Goal: Task Accomplishment & Management: Manage account settings

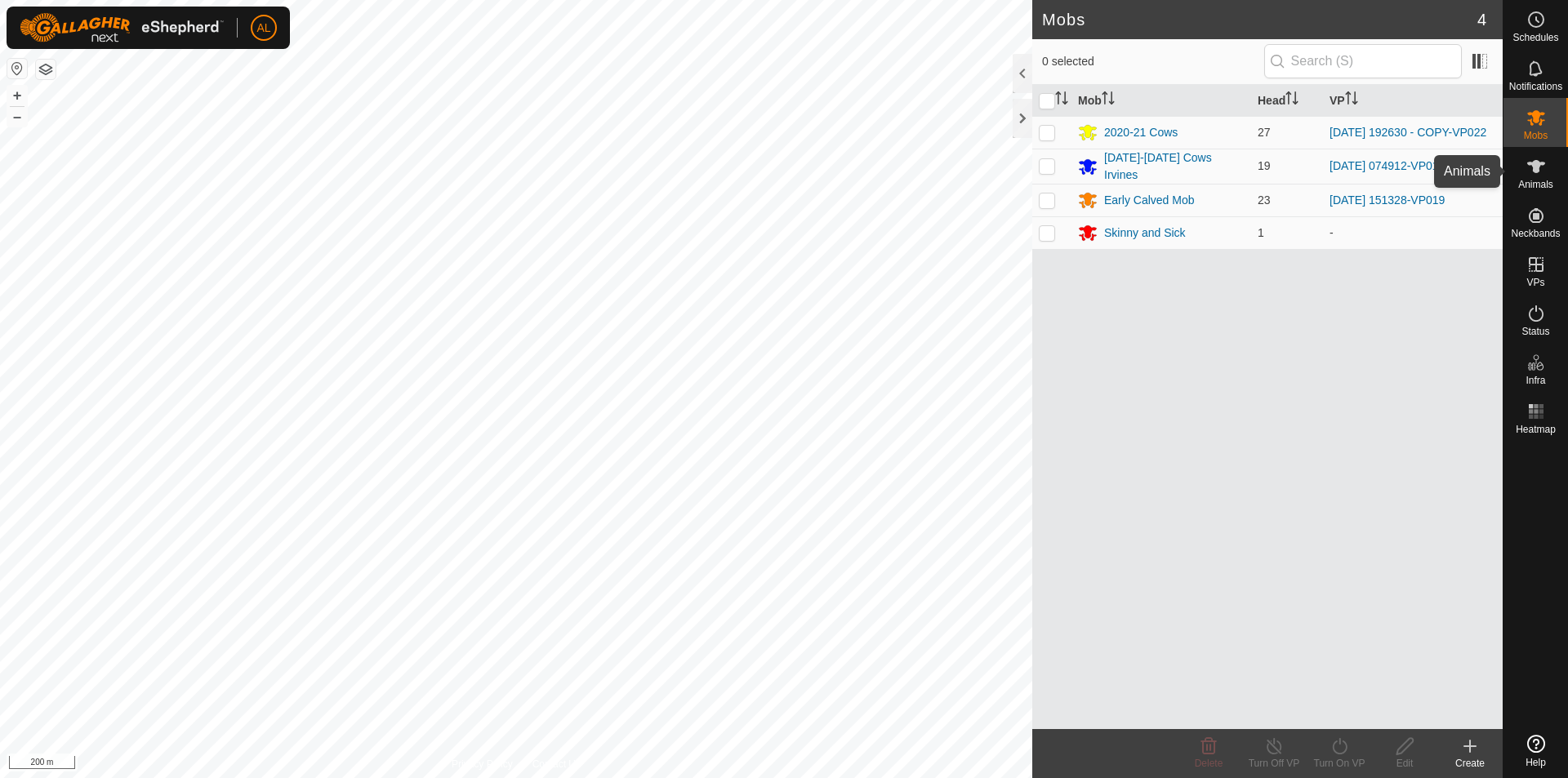
click at [1543, 175] on icon at bounding box center [1536, 167] width 20 height 20
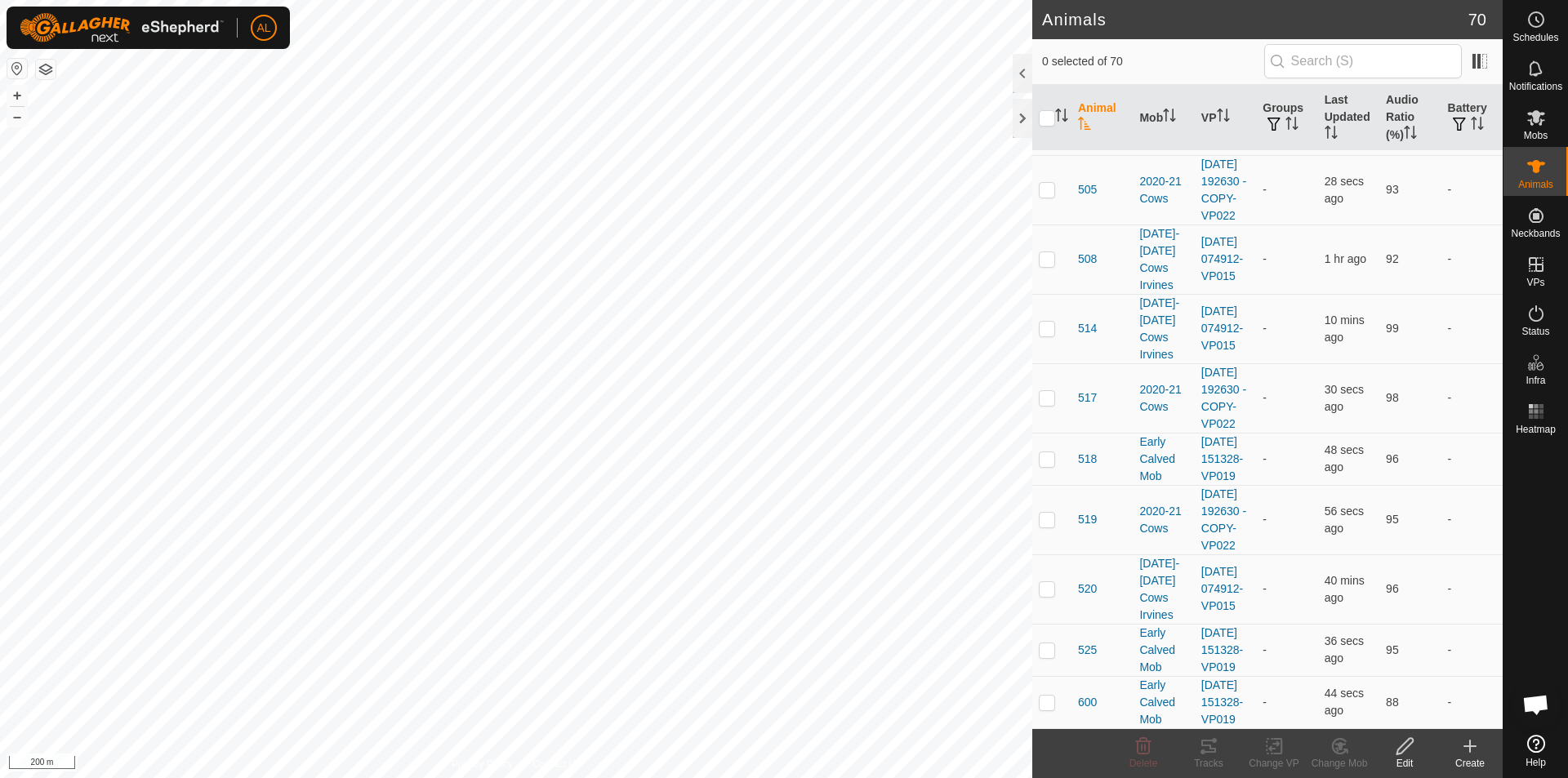
scroll to position [4795, 0]
click at [1043, 696] on p-checkbox at bounding box center [1047, 702] width 16 height 13
checkbox input "true"
drag, startPoint x: 1045, startPoint y: 627, endPoint x: 1057, endPoint y: 581, distance: 47.5
click at [1046, 643] on p-checkbox at bounding box center [1047, 650] width 16 height 13
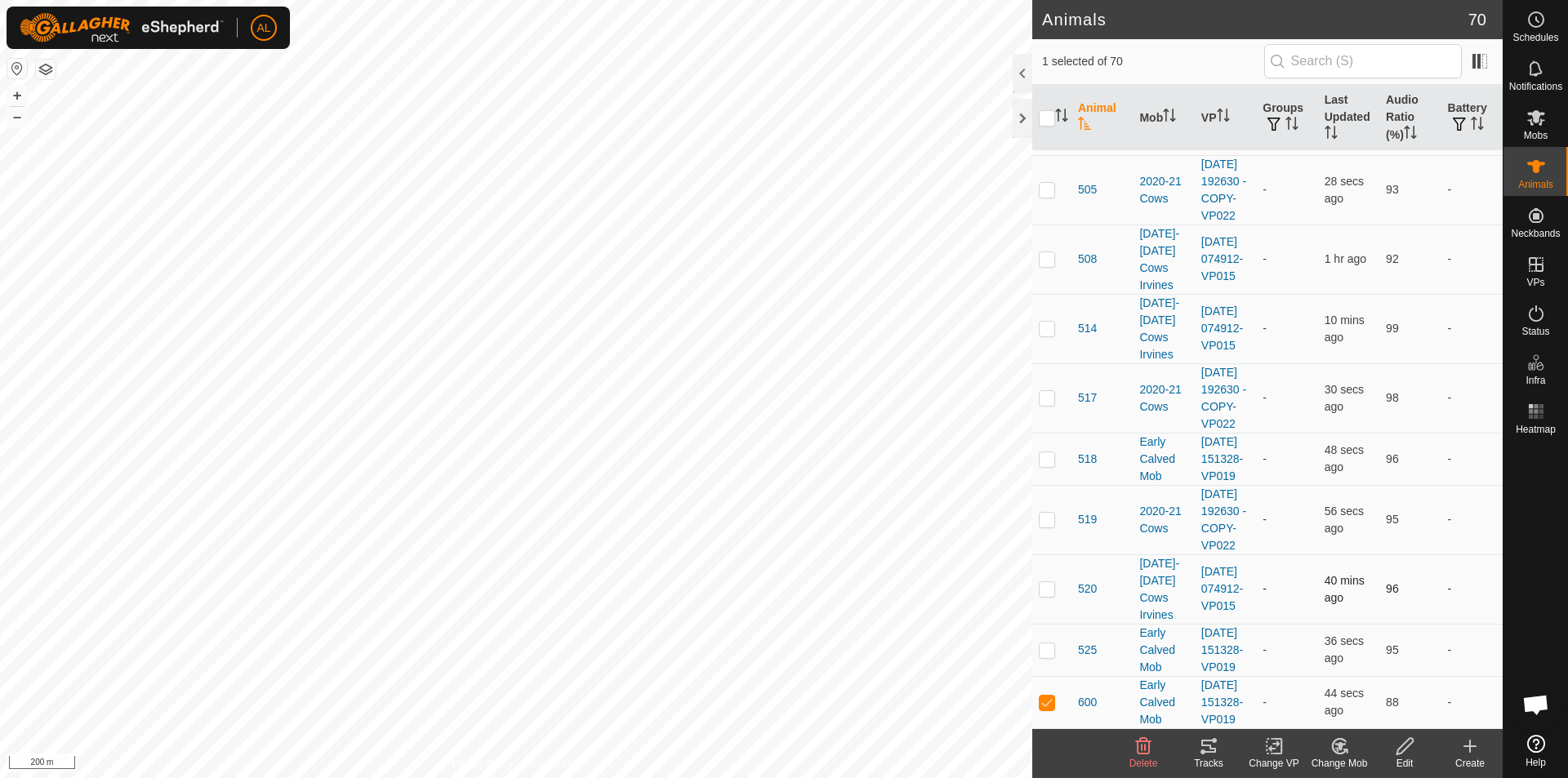
checkbox input "true"
click at [1055, 554] on td at bounding box center [1052, 589] width 39 height 69
checkbox input "true"
click at [1048, 485] on td at bounding box center [1052, 520] width 39 height 69
checkbox input "true"
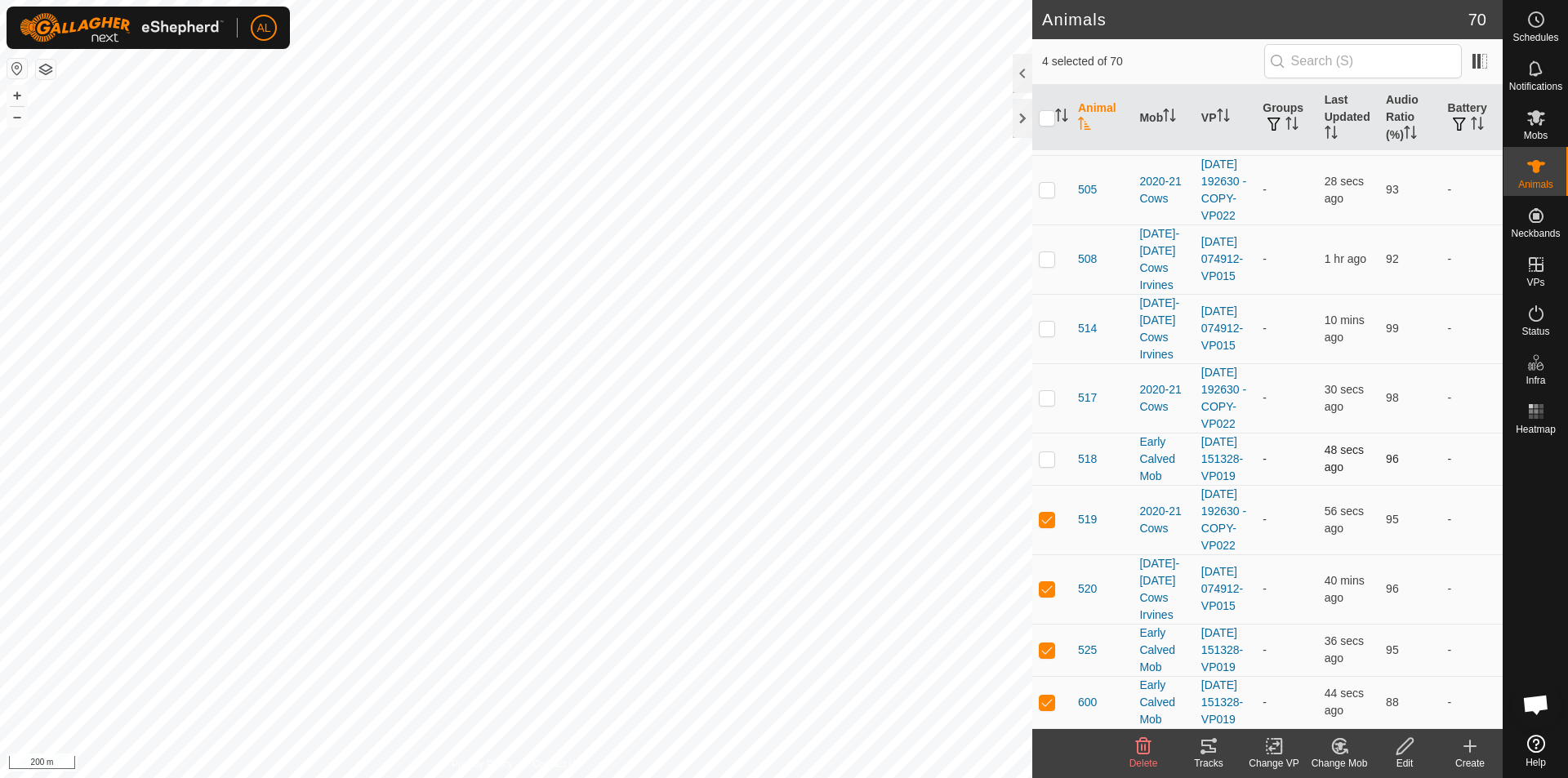
click at [1059, 433] on td at bounding box center [1052, 459] width 39 height 53
checkbox input "true"
click at [1055, 364] on td at bounding box center [1052, 398] width 39 height 69
checkbox input "true"
click at [1056, 294] on td at bounding box center [1052, 328] width 39 height 69
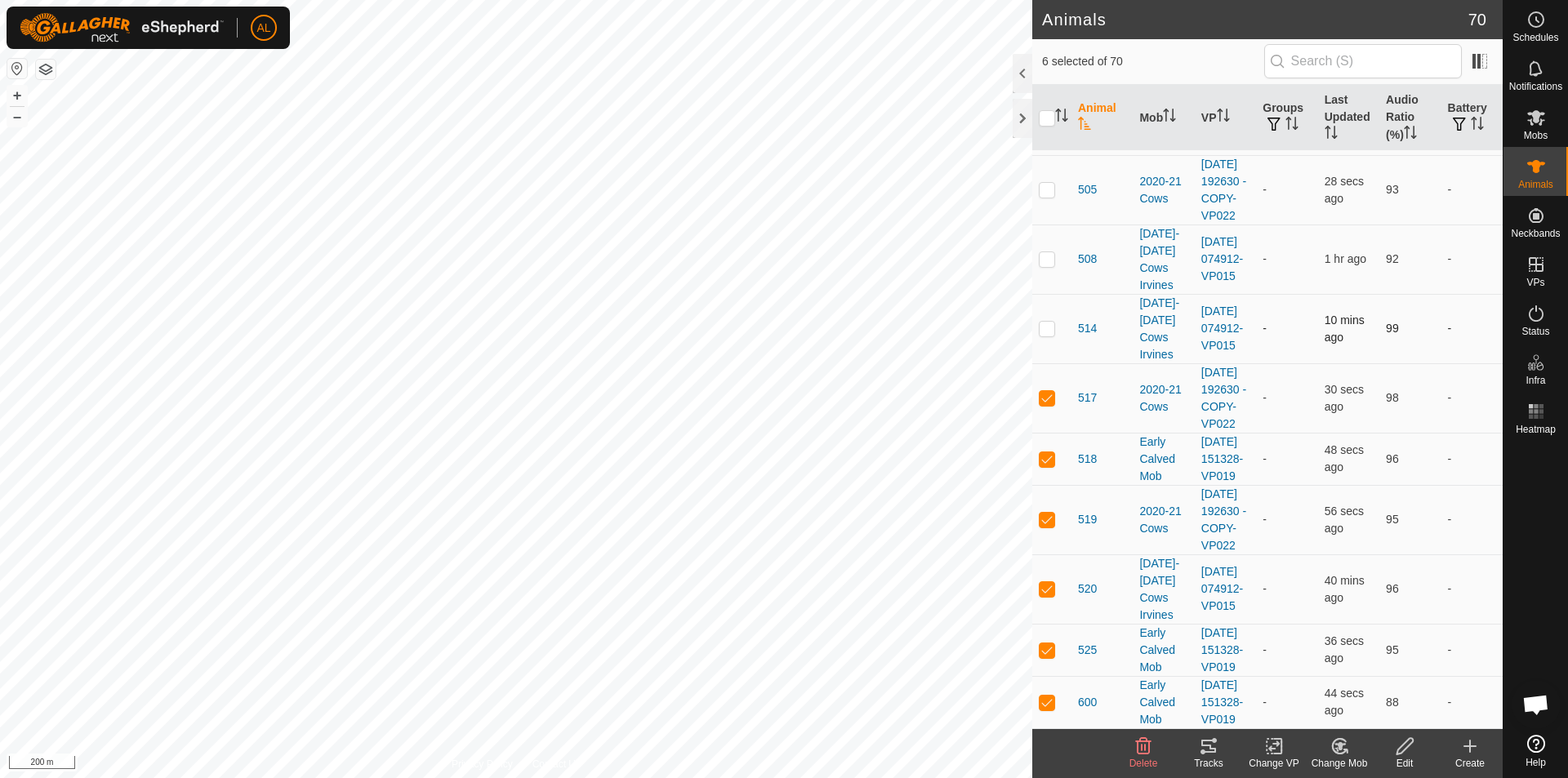
checkbox input "true"
click at [1069, 294] on td at bounding box center [1052, 259] width 39 height 69
checkbox input "true"
drag, startPoint x: 1064, startPoint y: 358, endPoint x: 1065, endPoint y: 350, distance: 8.1
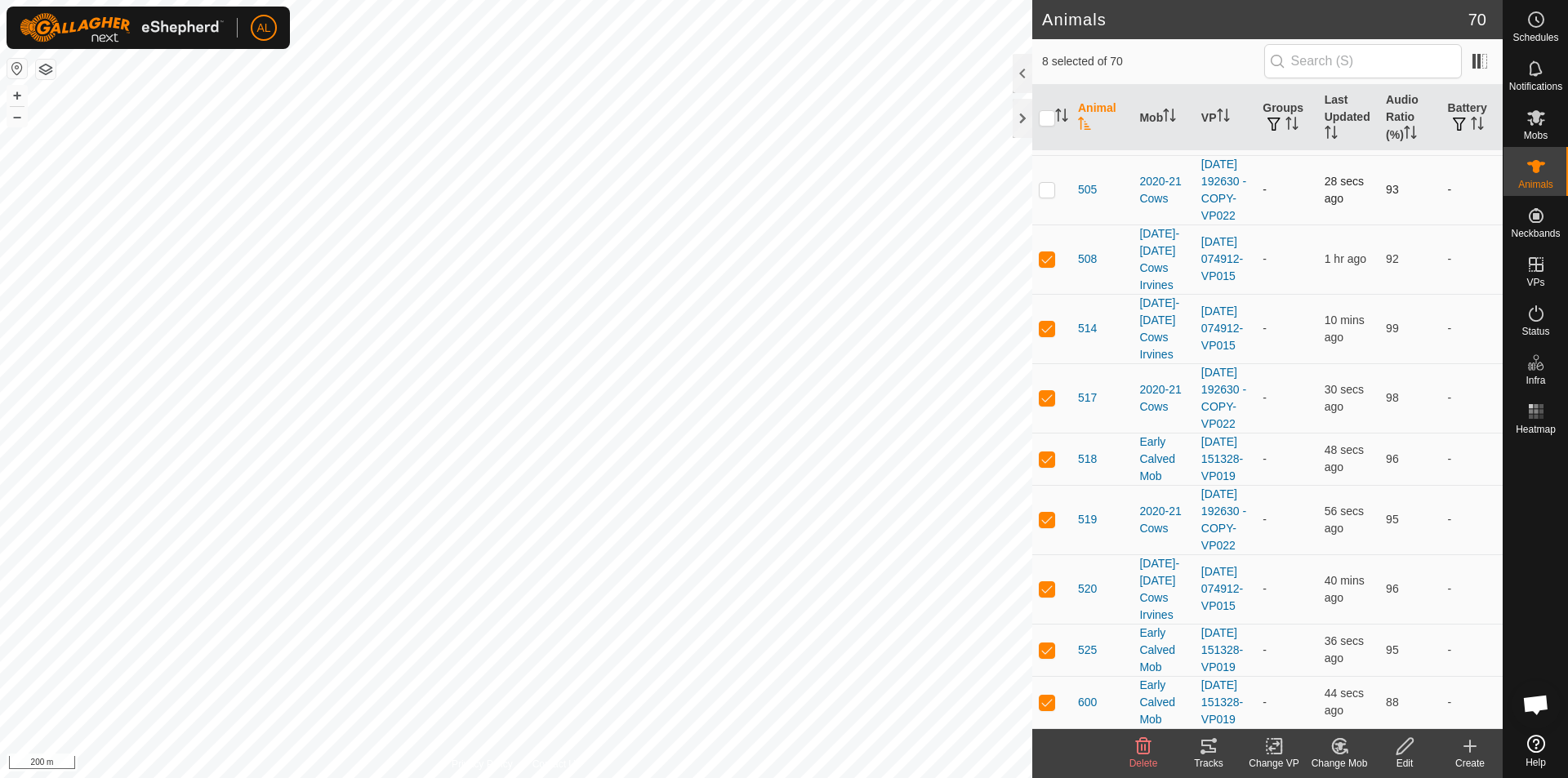
click at [1064, 225] on td at bounding box center [1052, 190] width 39 height 69
checkbox input "true"
click at [1074, 155] on td "504" at bounding box center [1102, 120] width 61 height 69
click at [1053, 155] on td at bounding box center [1052, 120] width 39 height 69
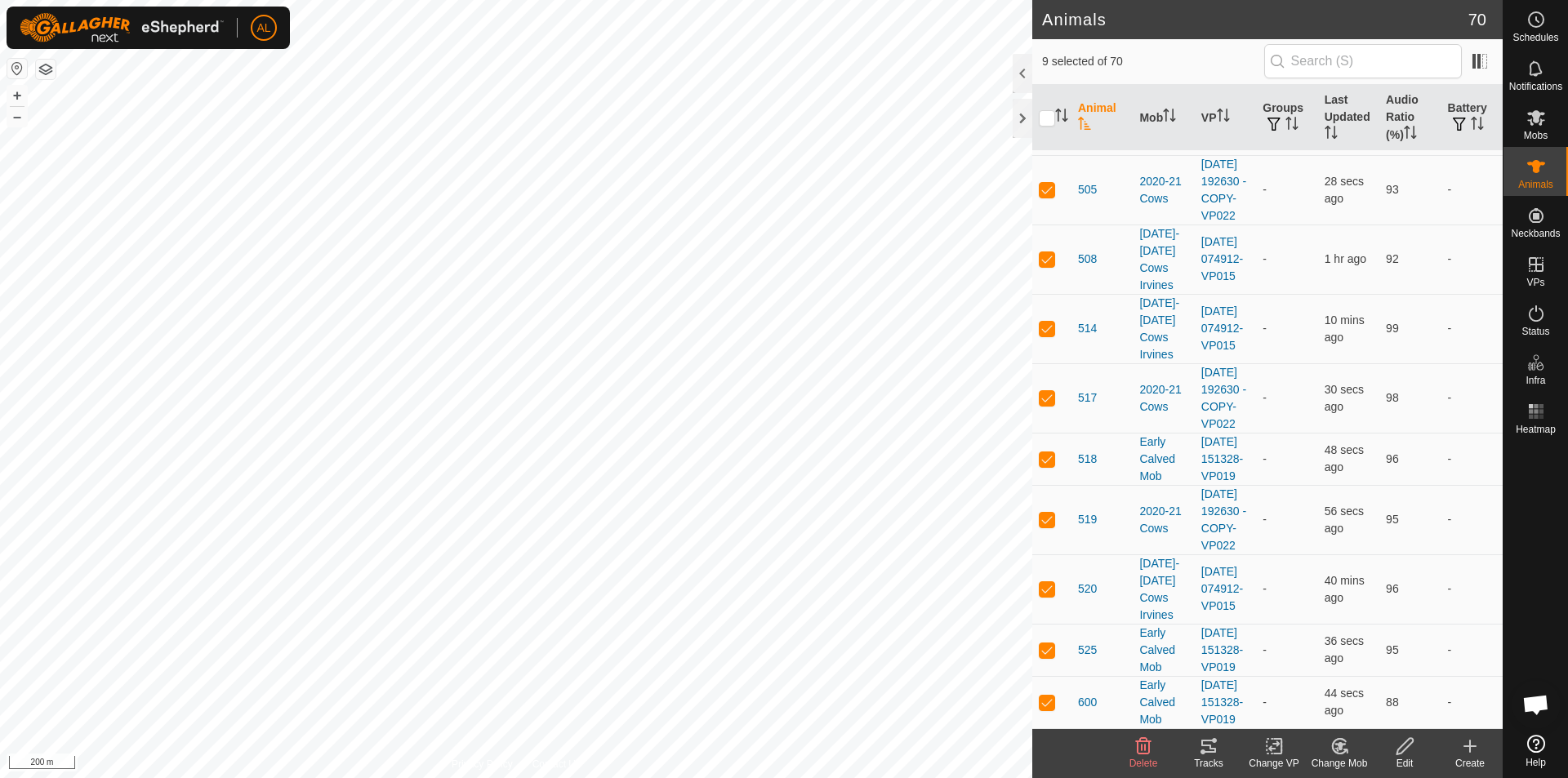
checkbox input "true"
click at [1053, 57] on p-checkbox at bounding box center [1047, 51] width 16 height 13
checkbox input "true"
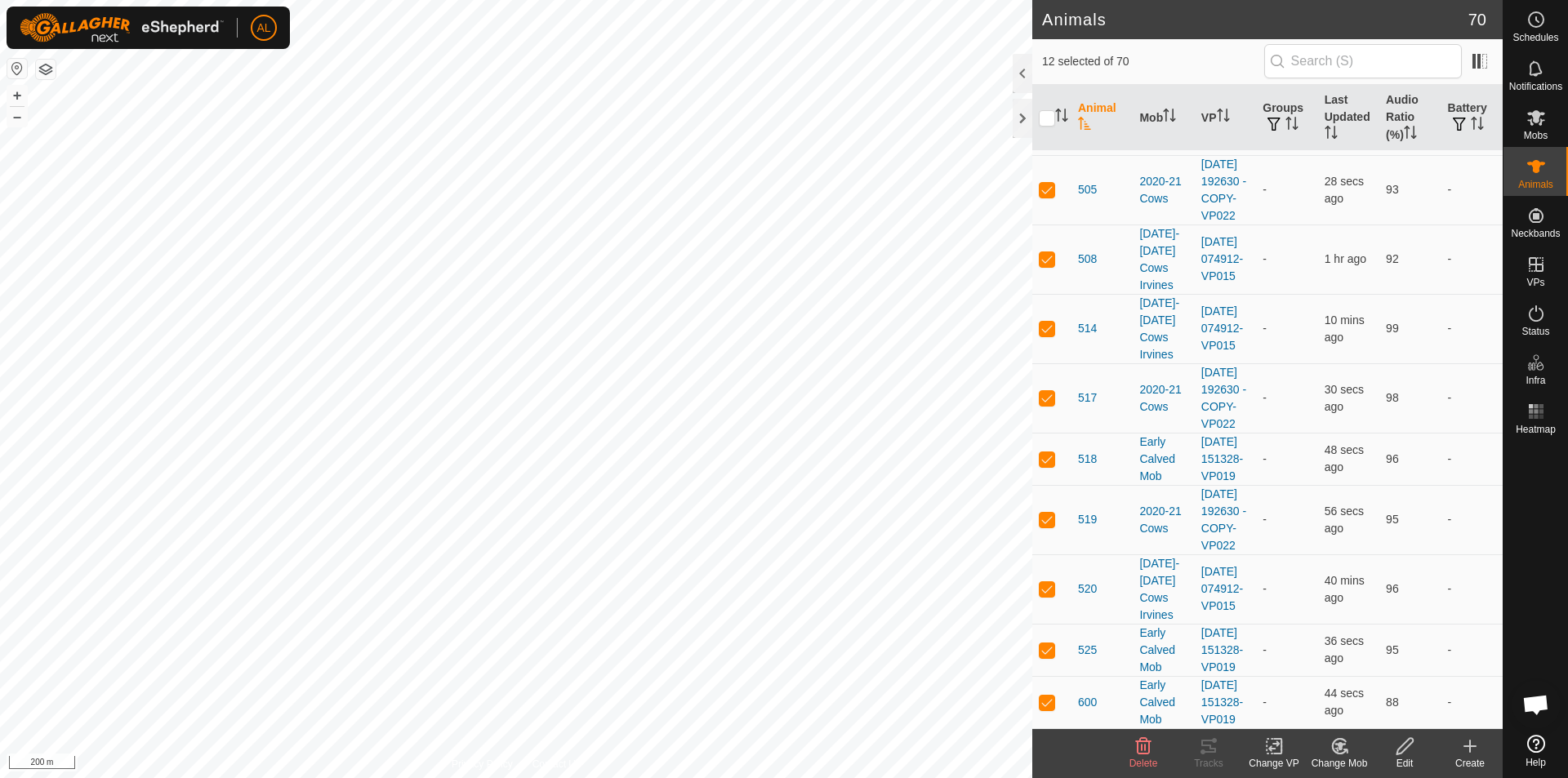
checkbox input "true"
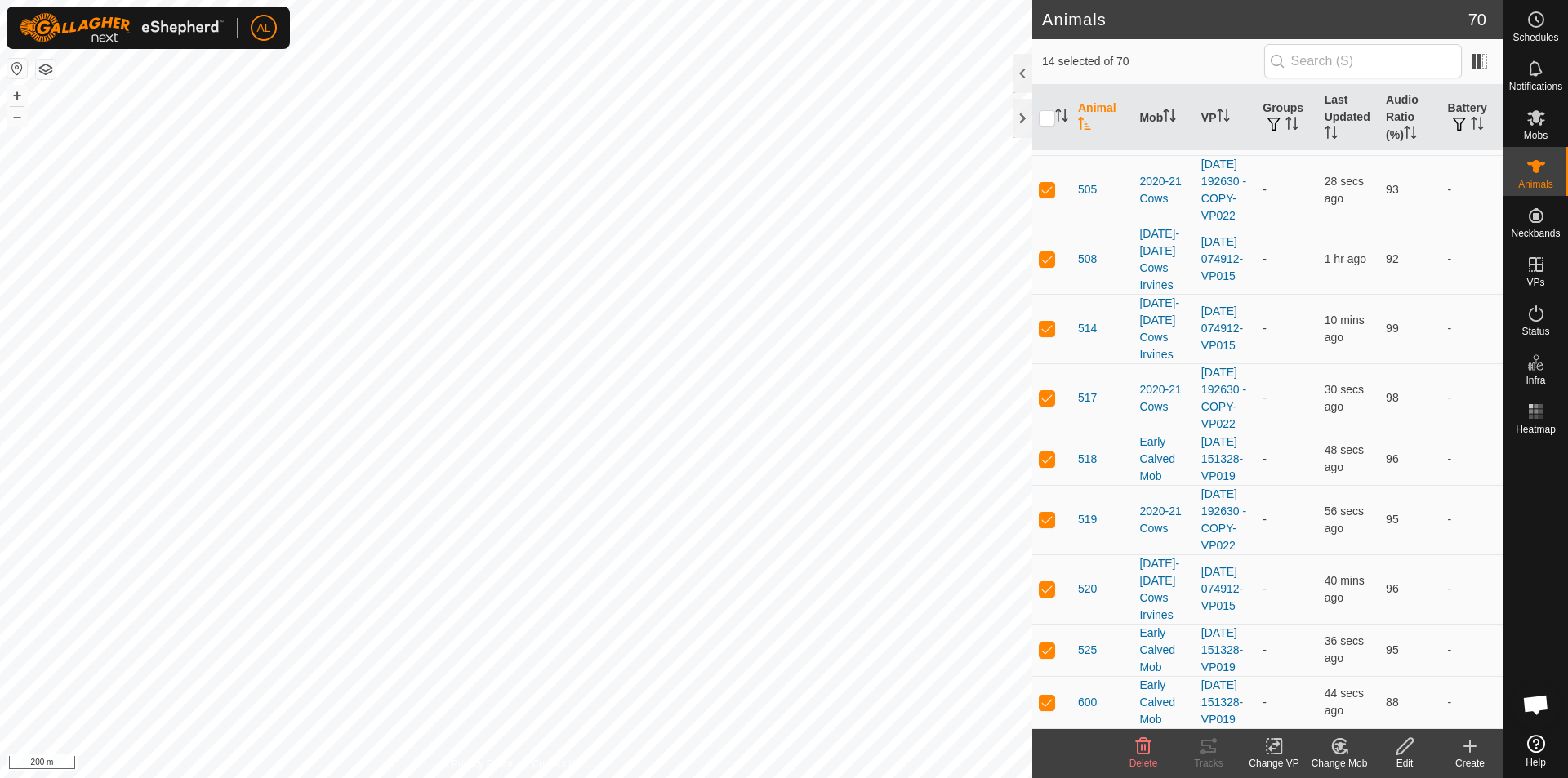
checkbox input "true"
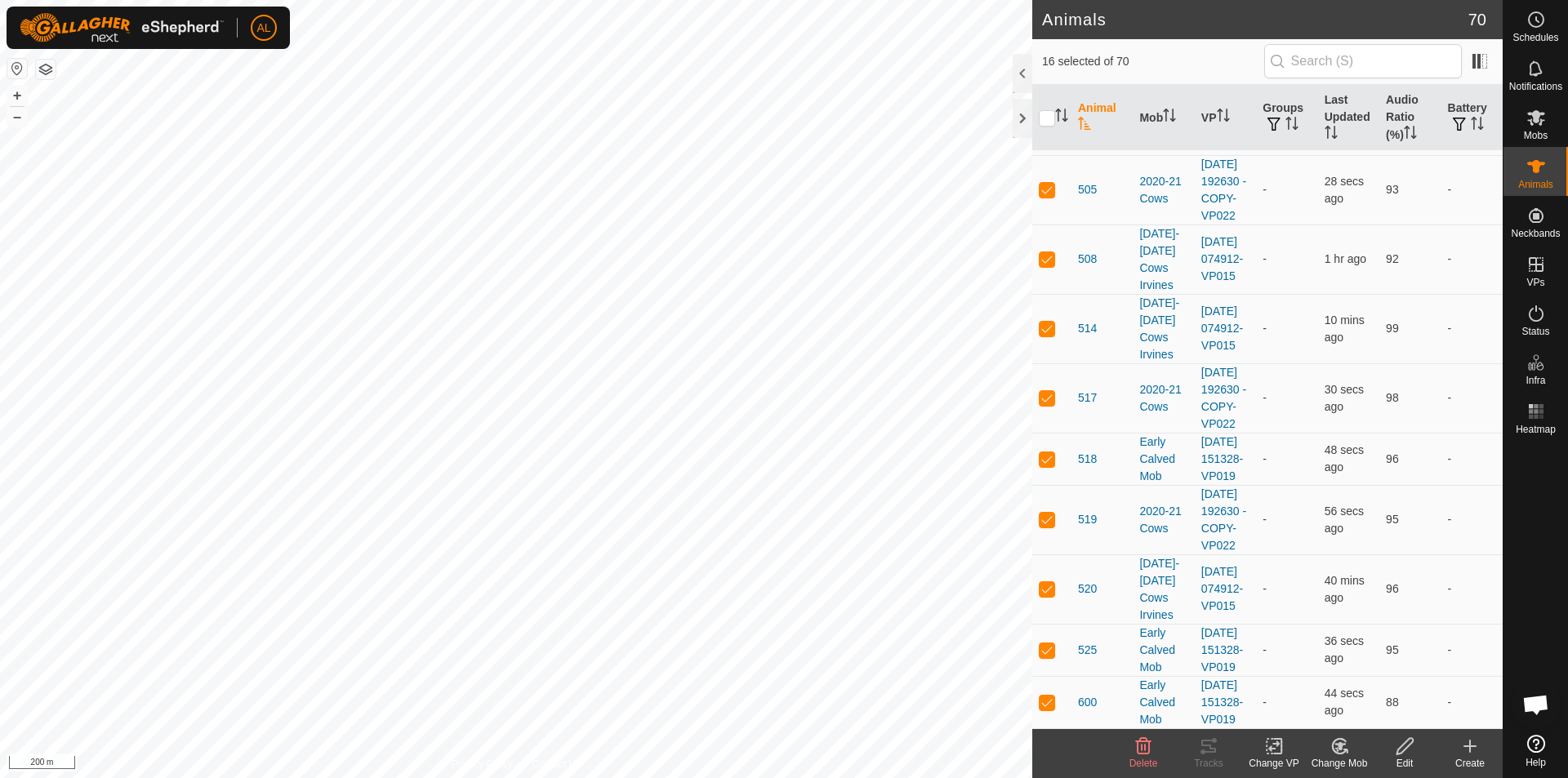
checkbox input "true"
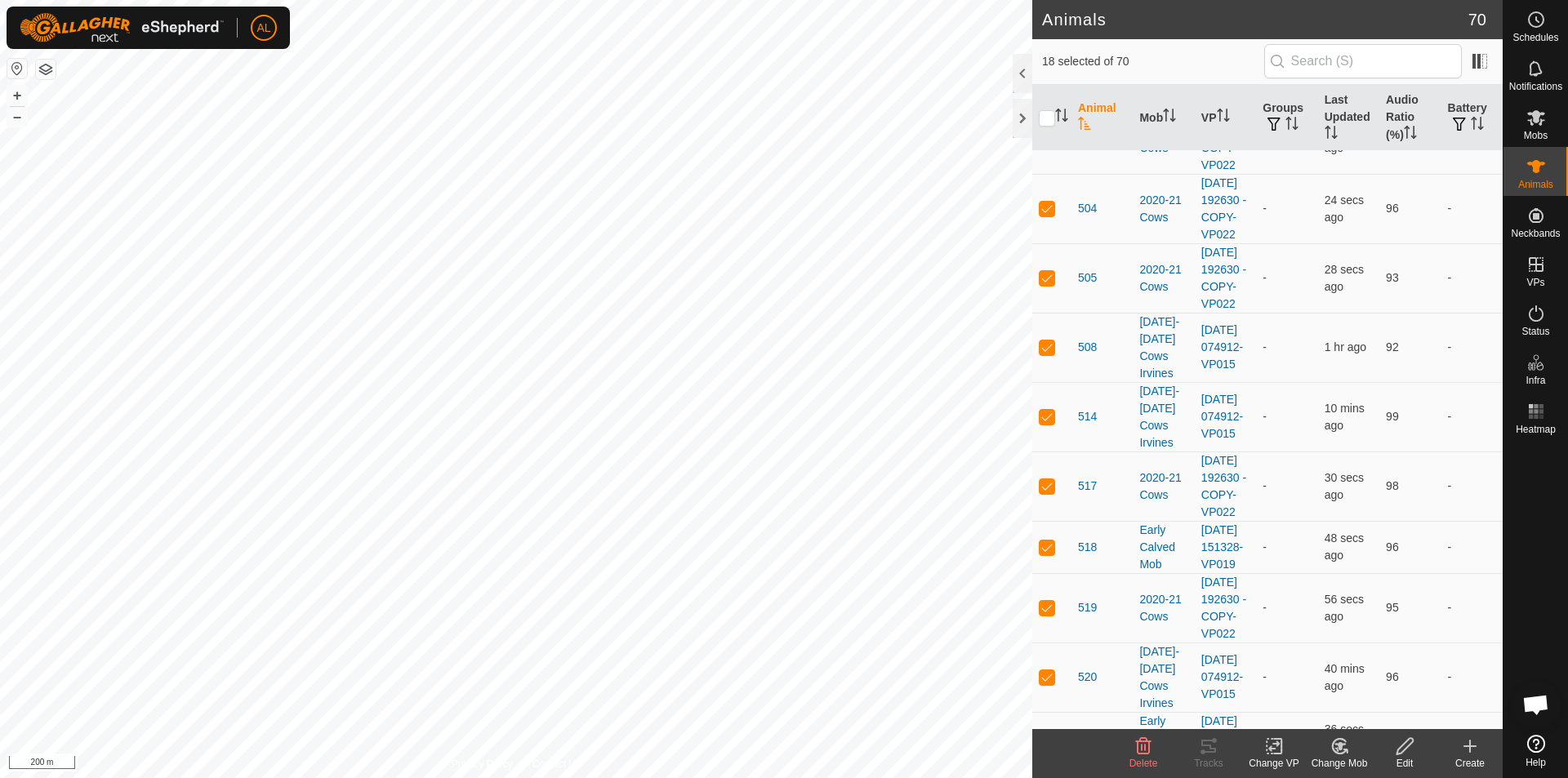
checkbox input "true"
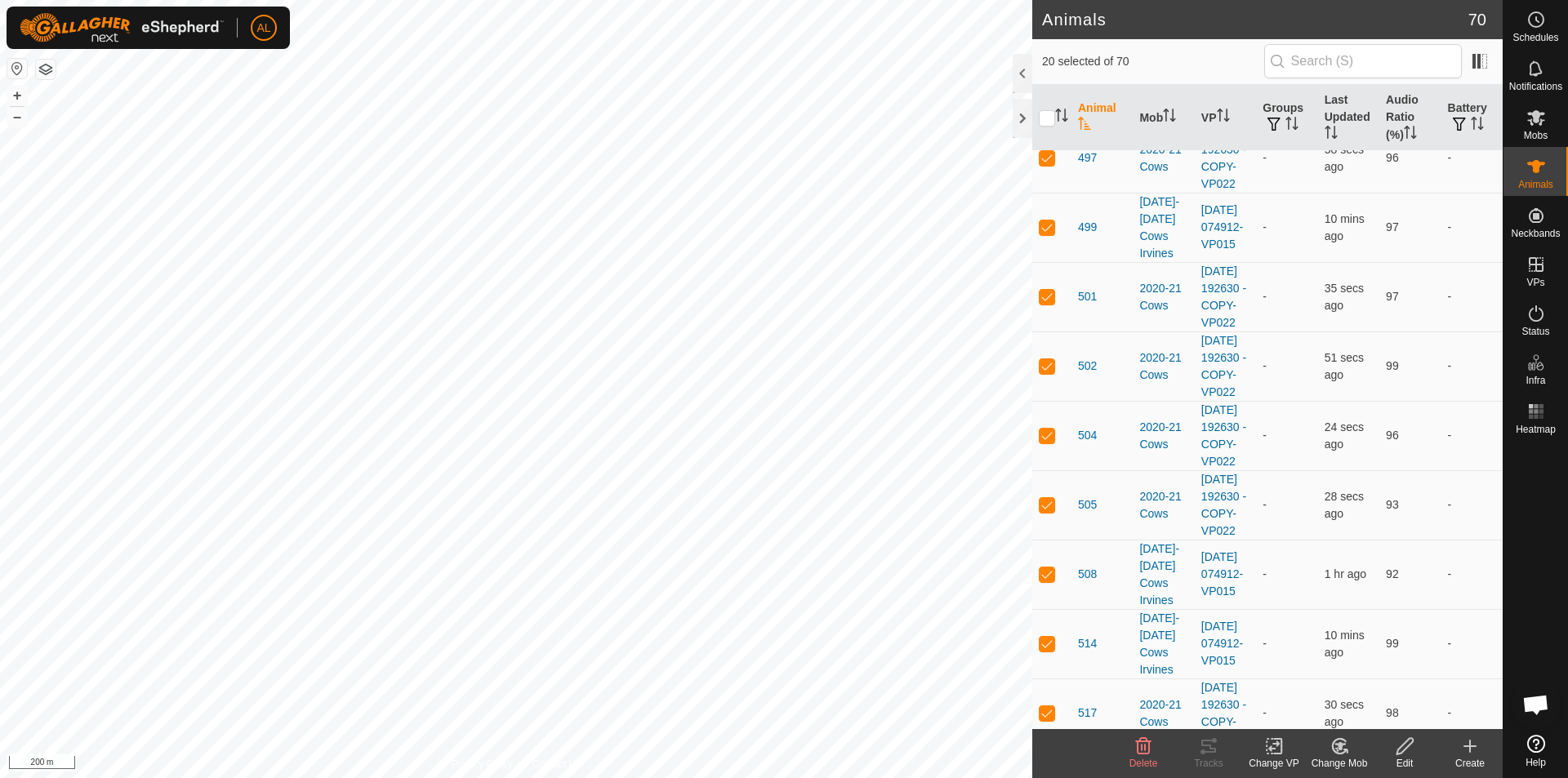
scroll to position [3570, 0]
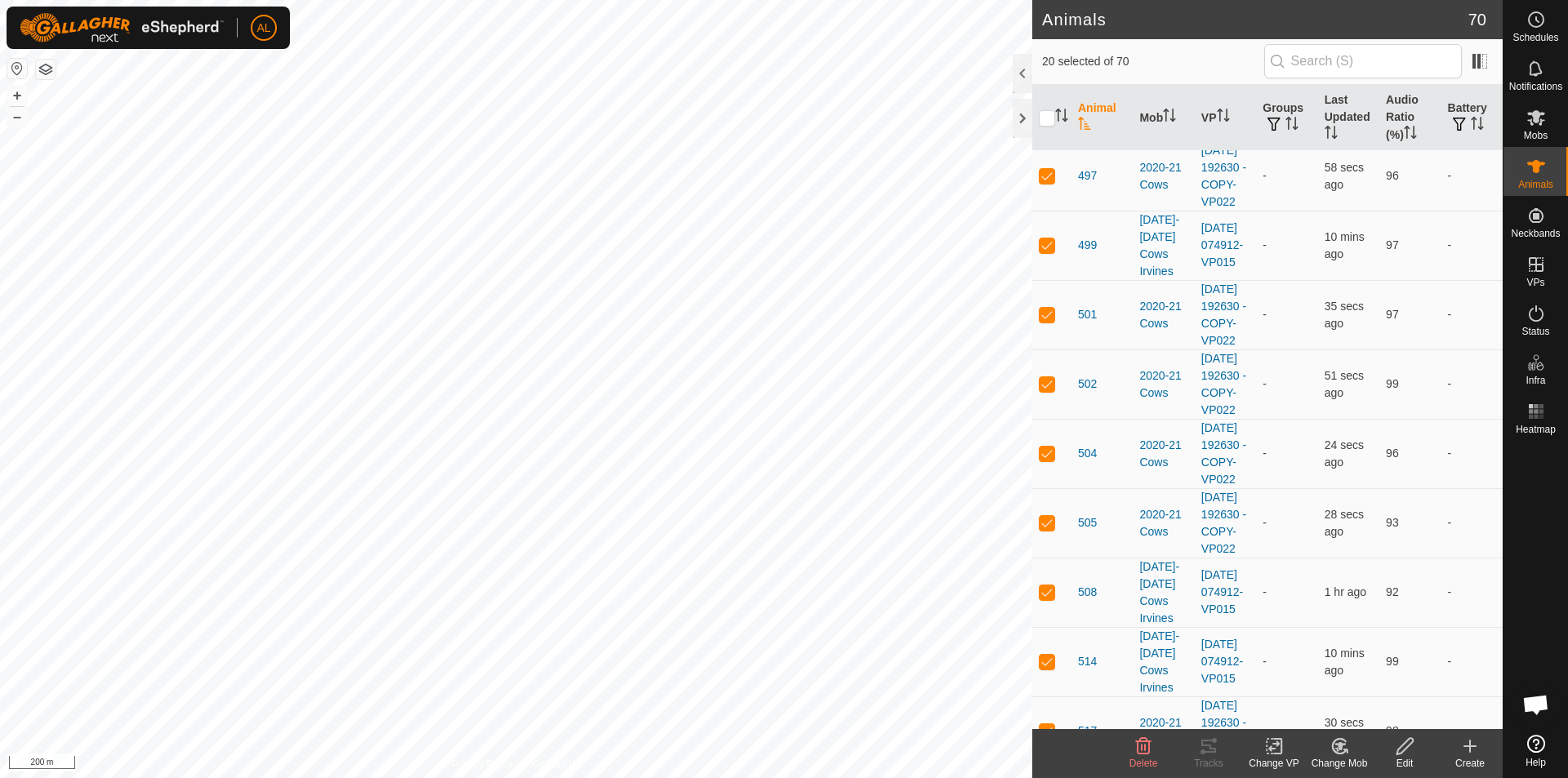
checkbox input "true"
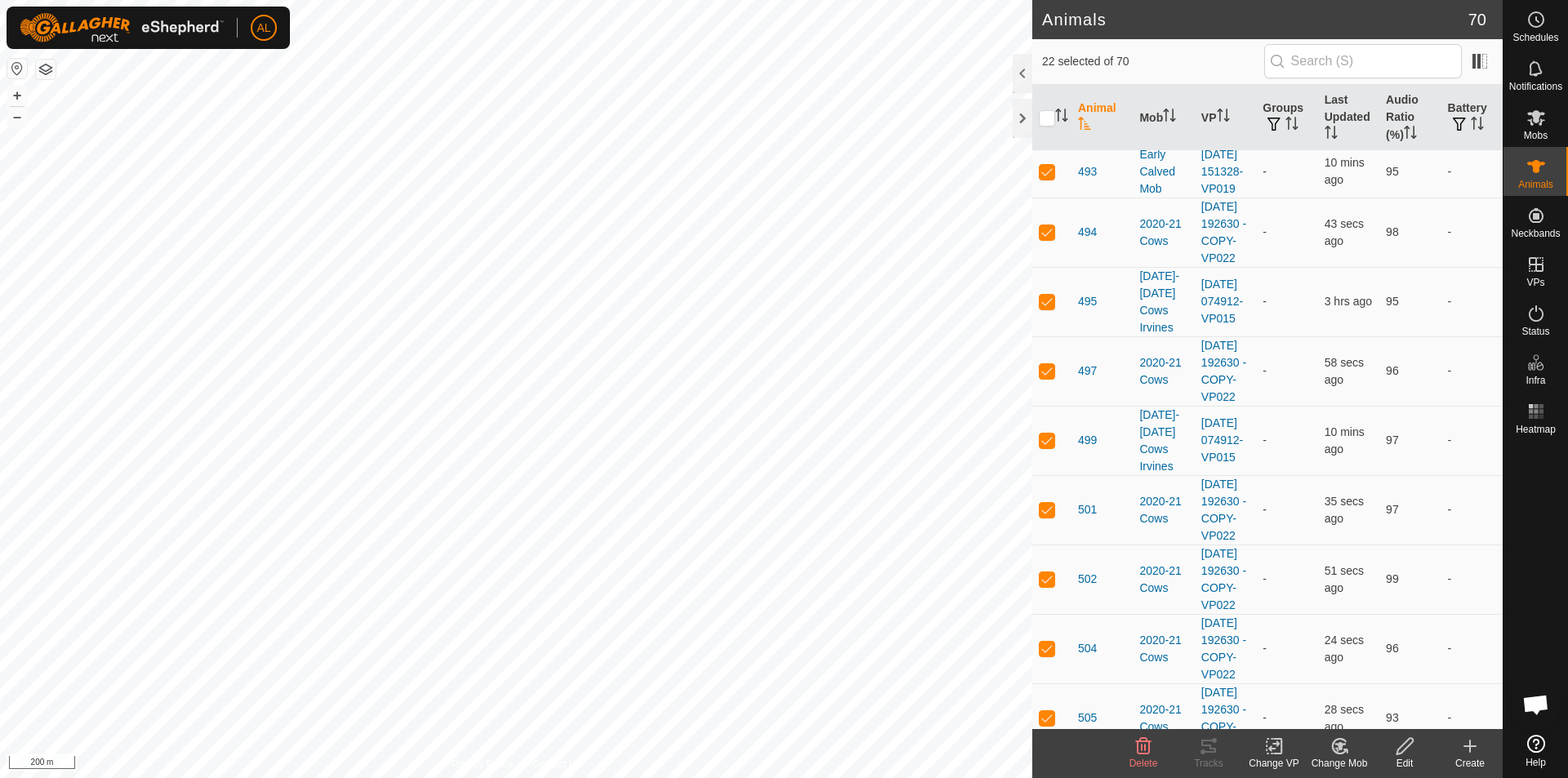
scroll to position [3326, 0]
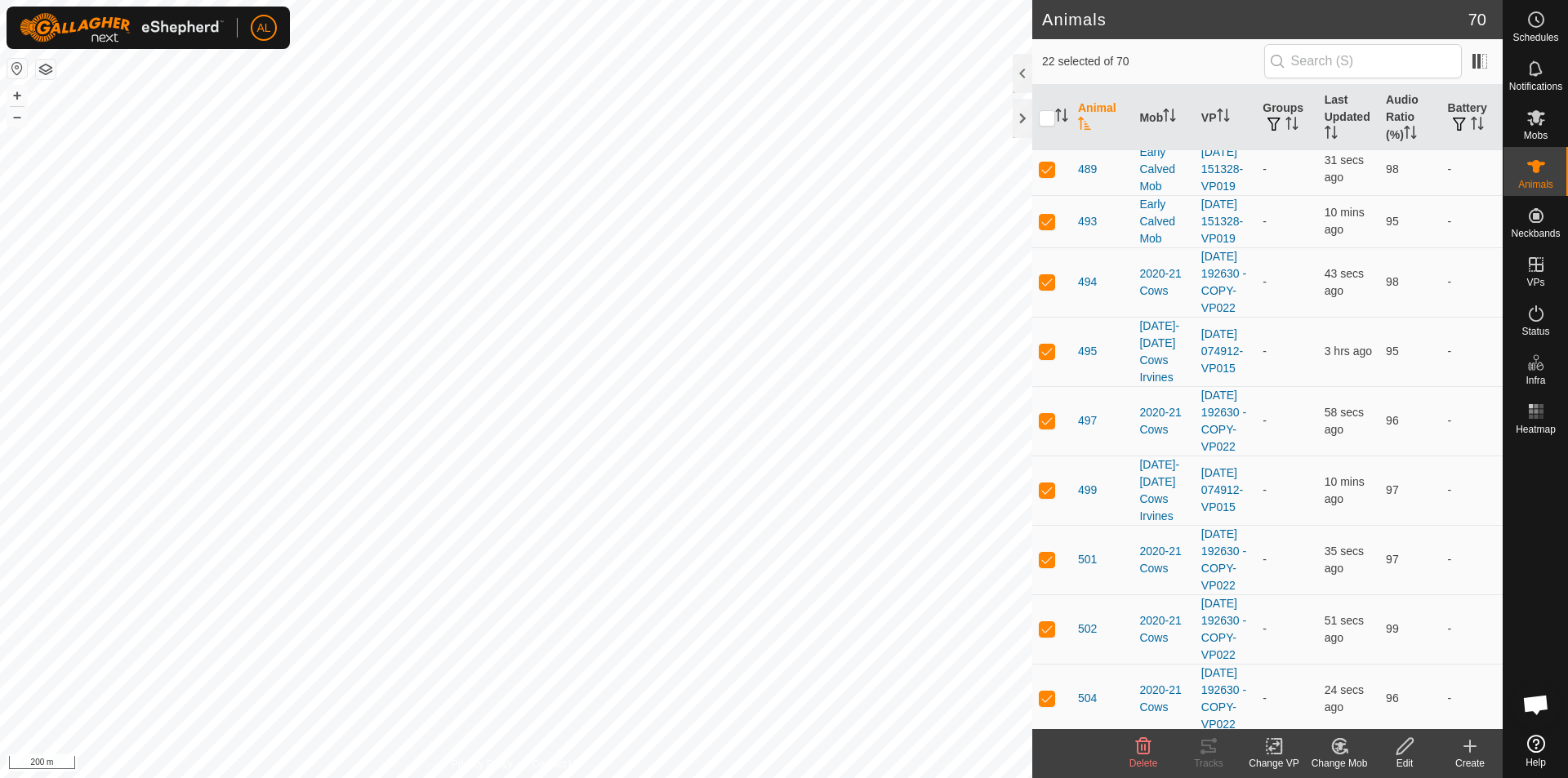
checkbox input "true"
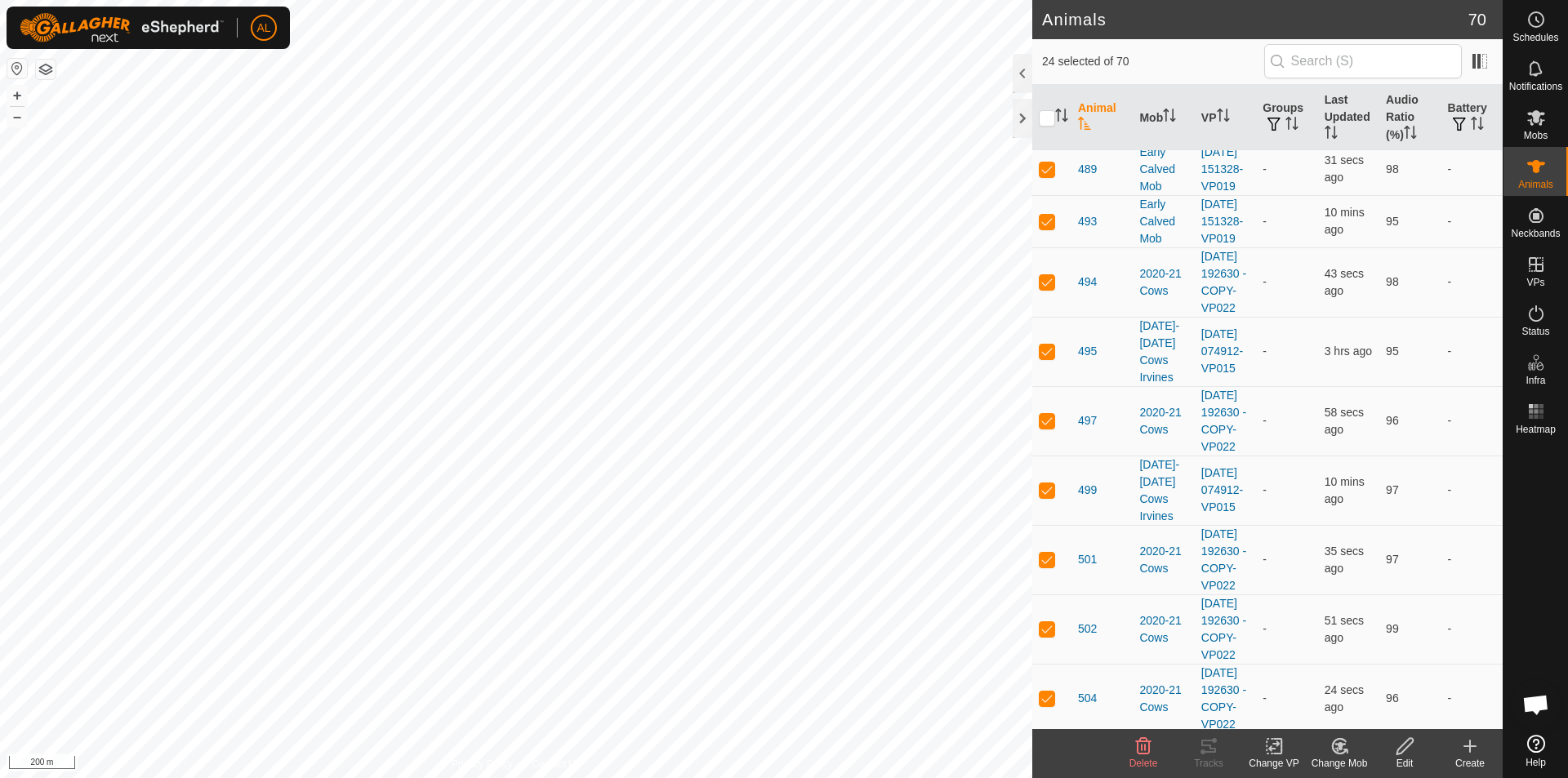
checkbox input "true"
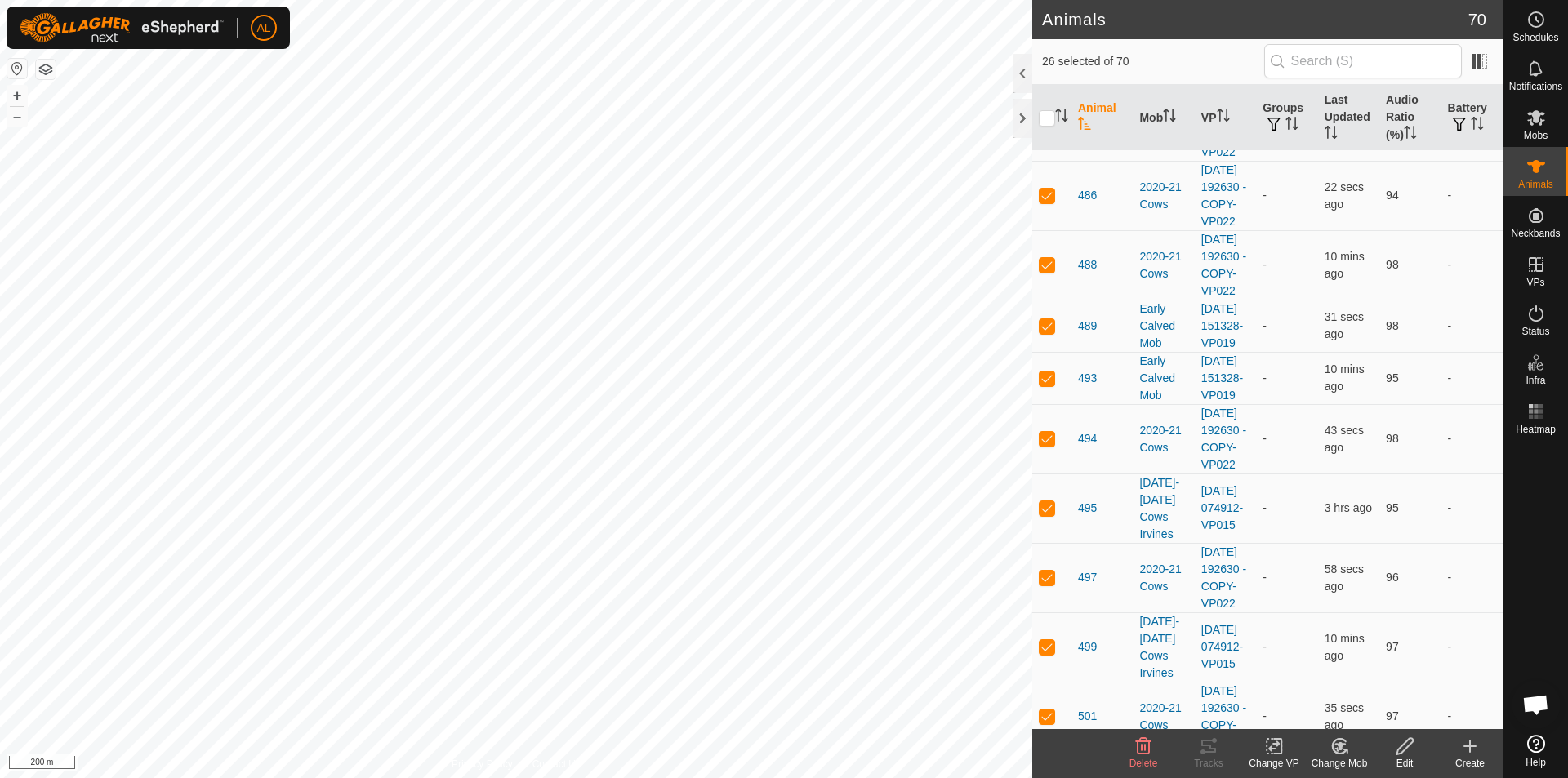
scroll to position [3162, 0]
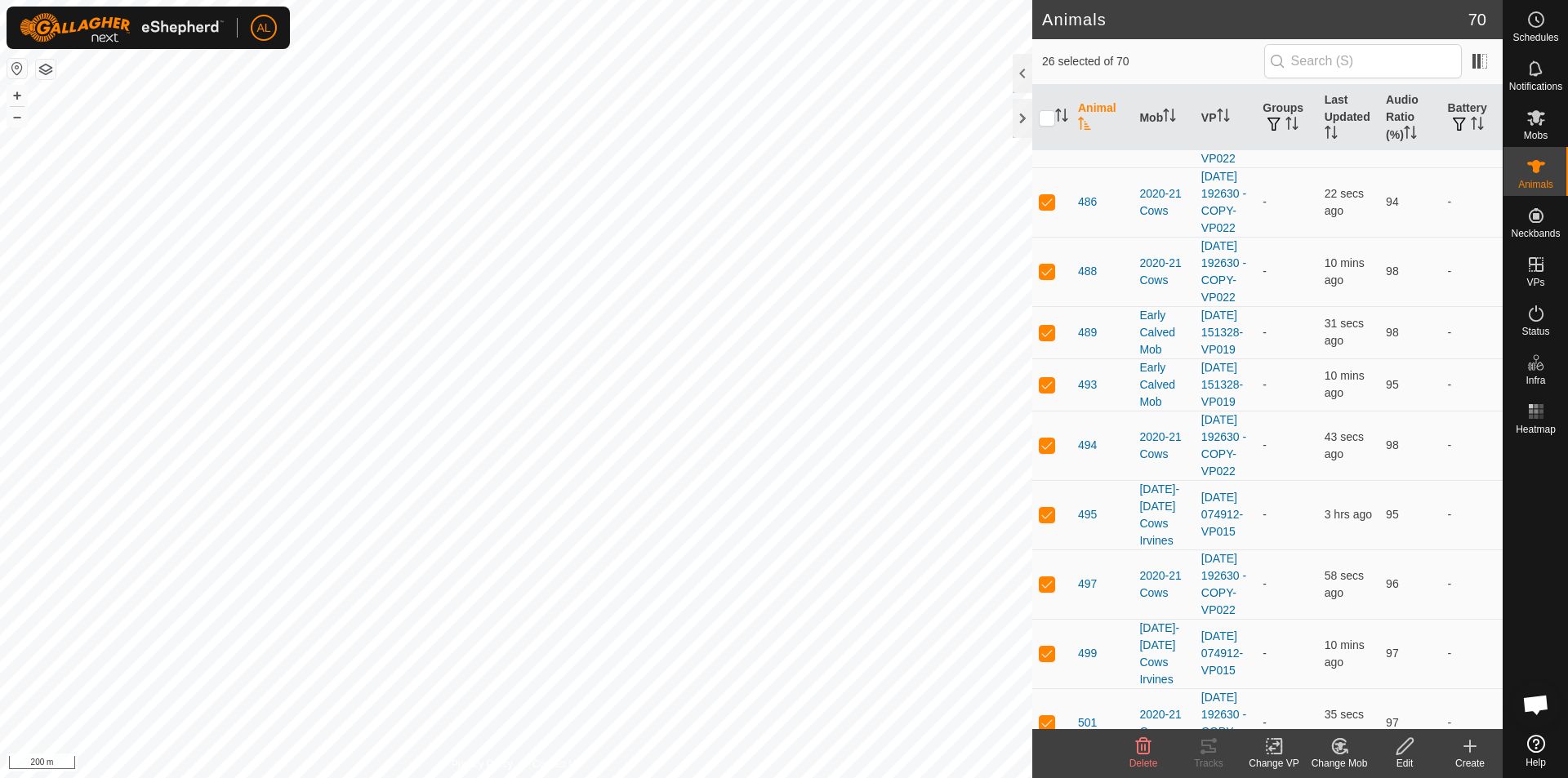
checkbox input "true"
drag, startPoint x: 1070, startPoint y: 215, endPoint x: 1087, endPoint y: 280, distance: 67.2
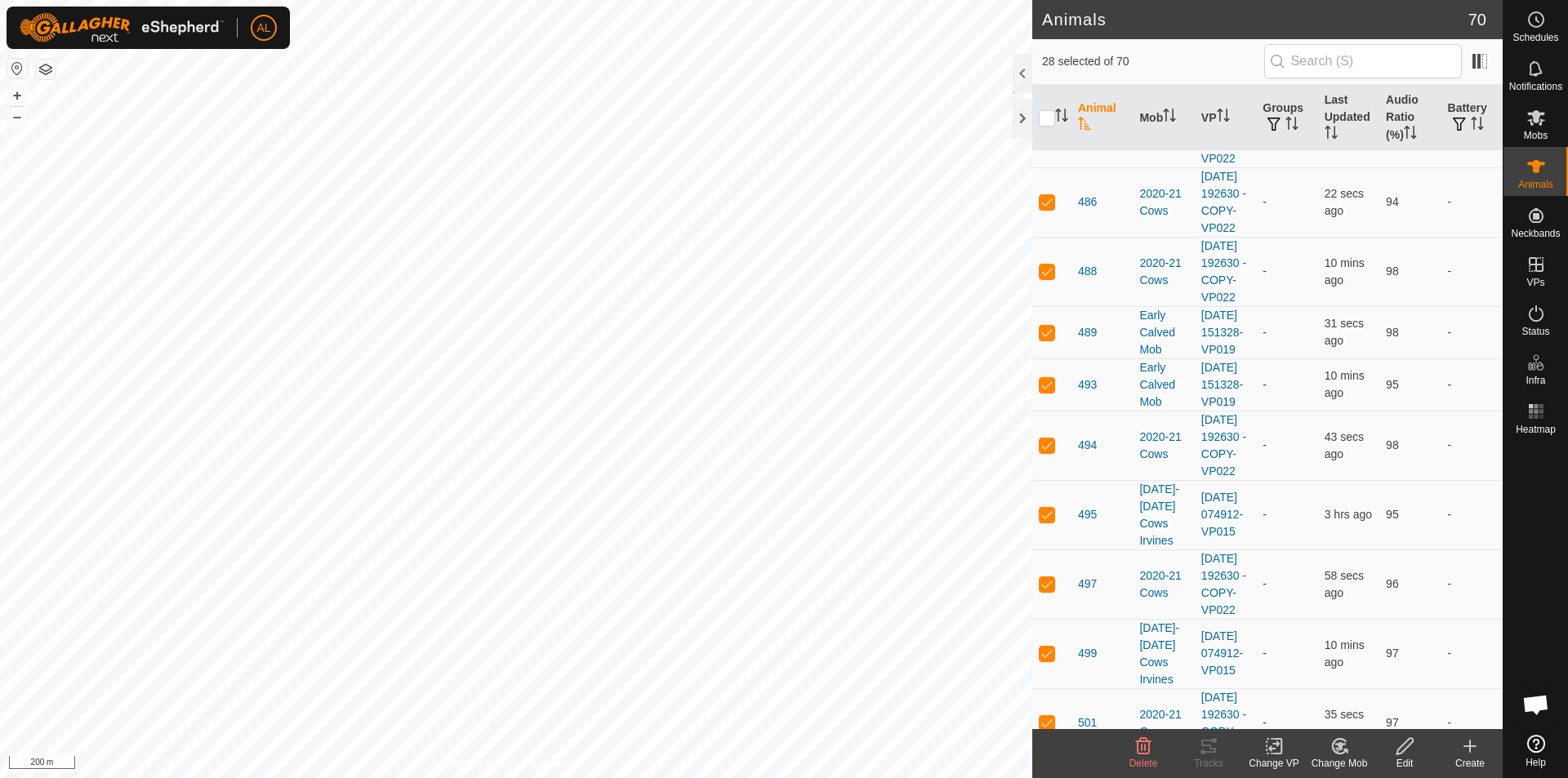
checkbox input "true"
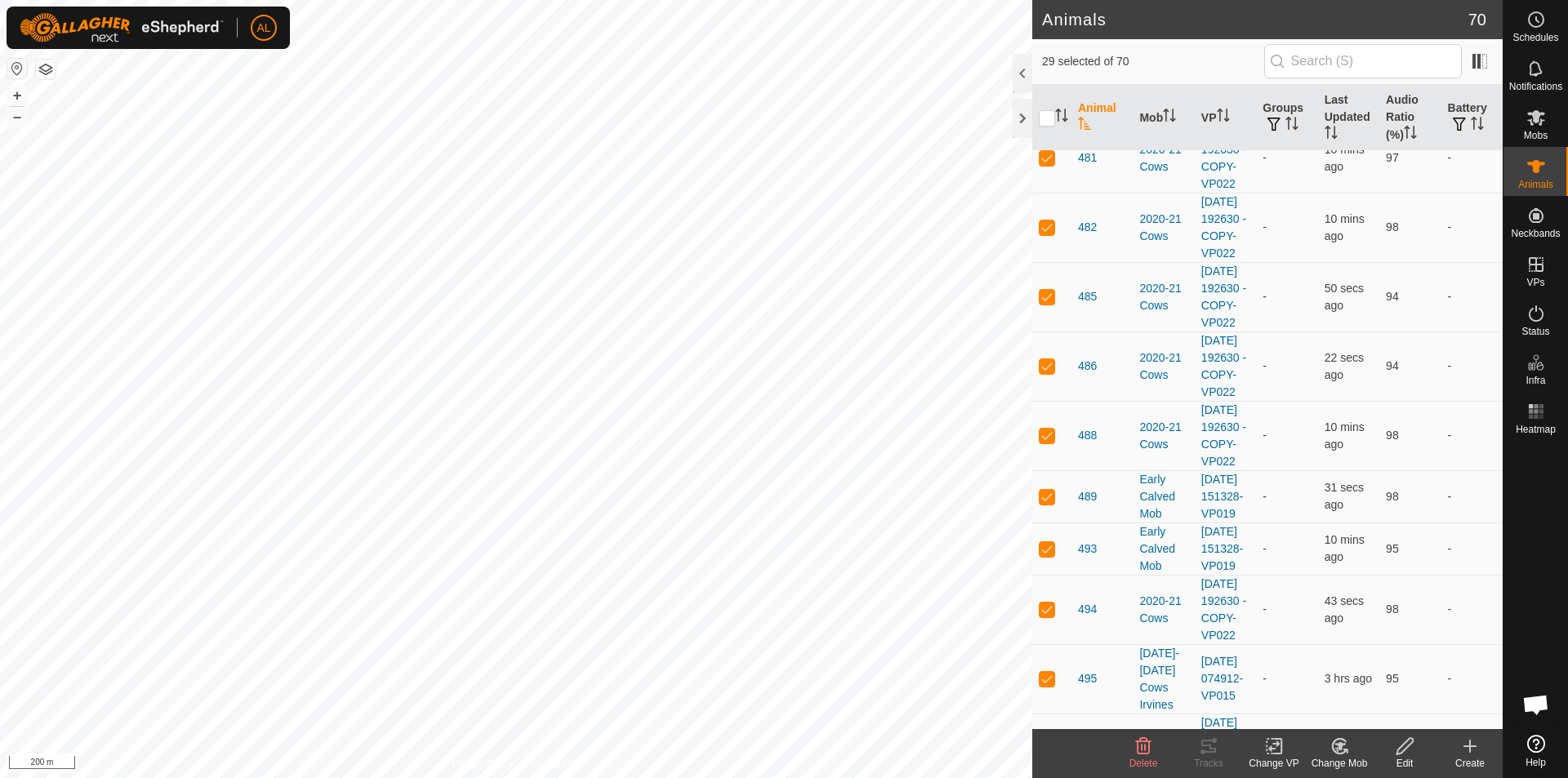
scroll to position [2917, 0]
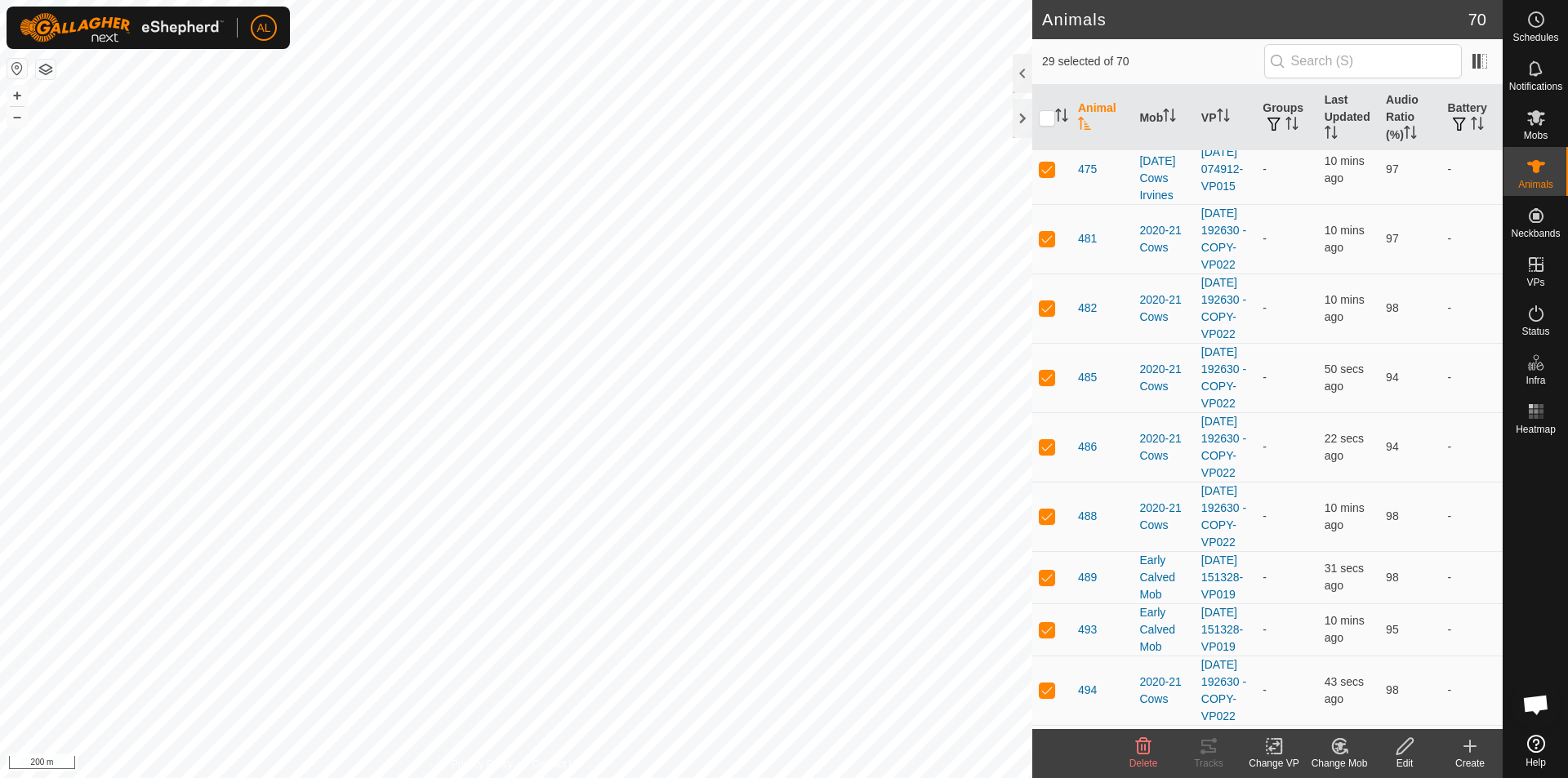
checkbox input "true"
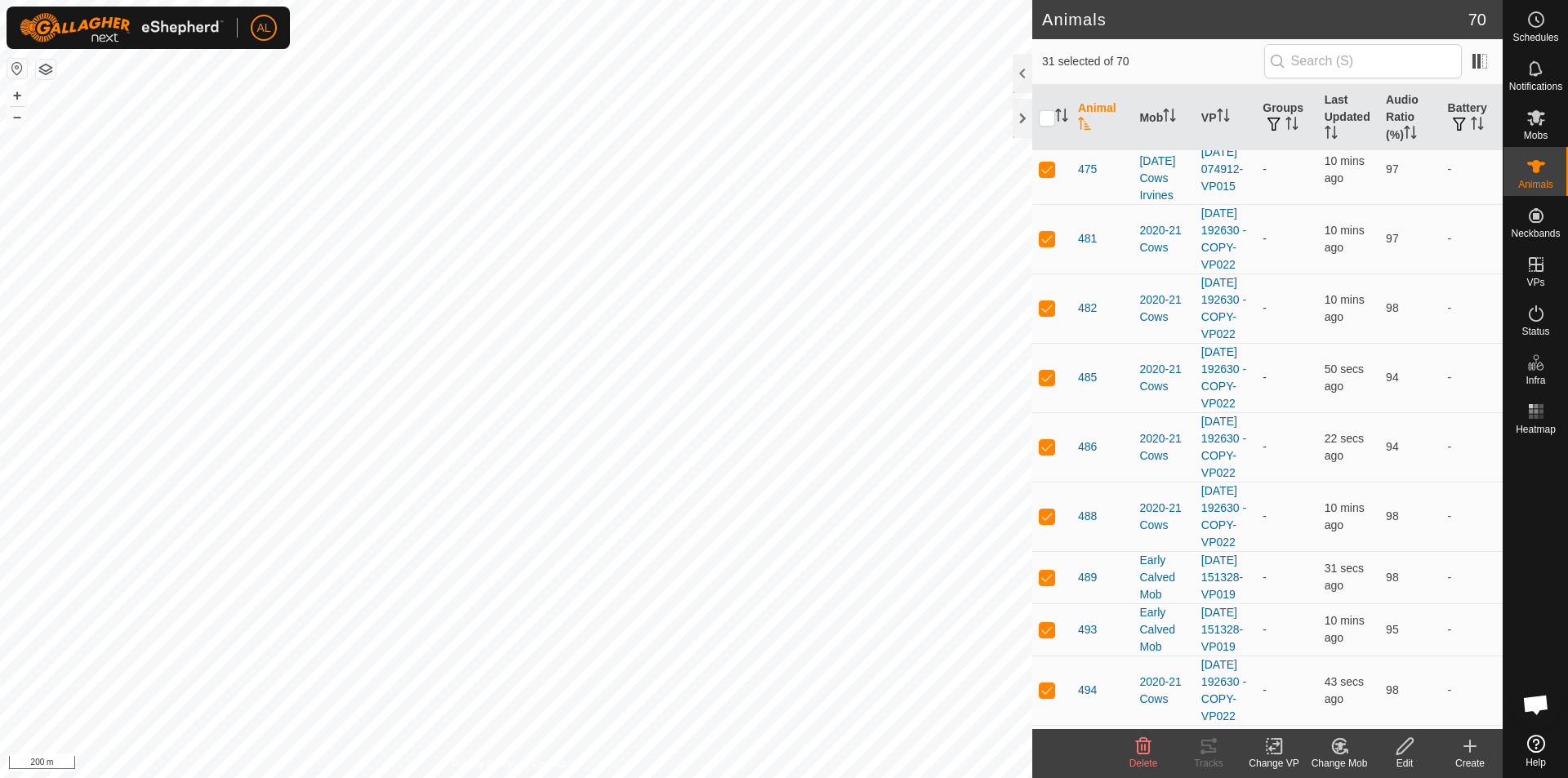
checkbox input "true"
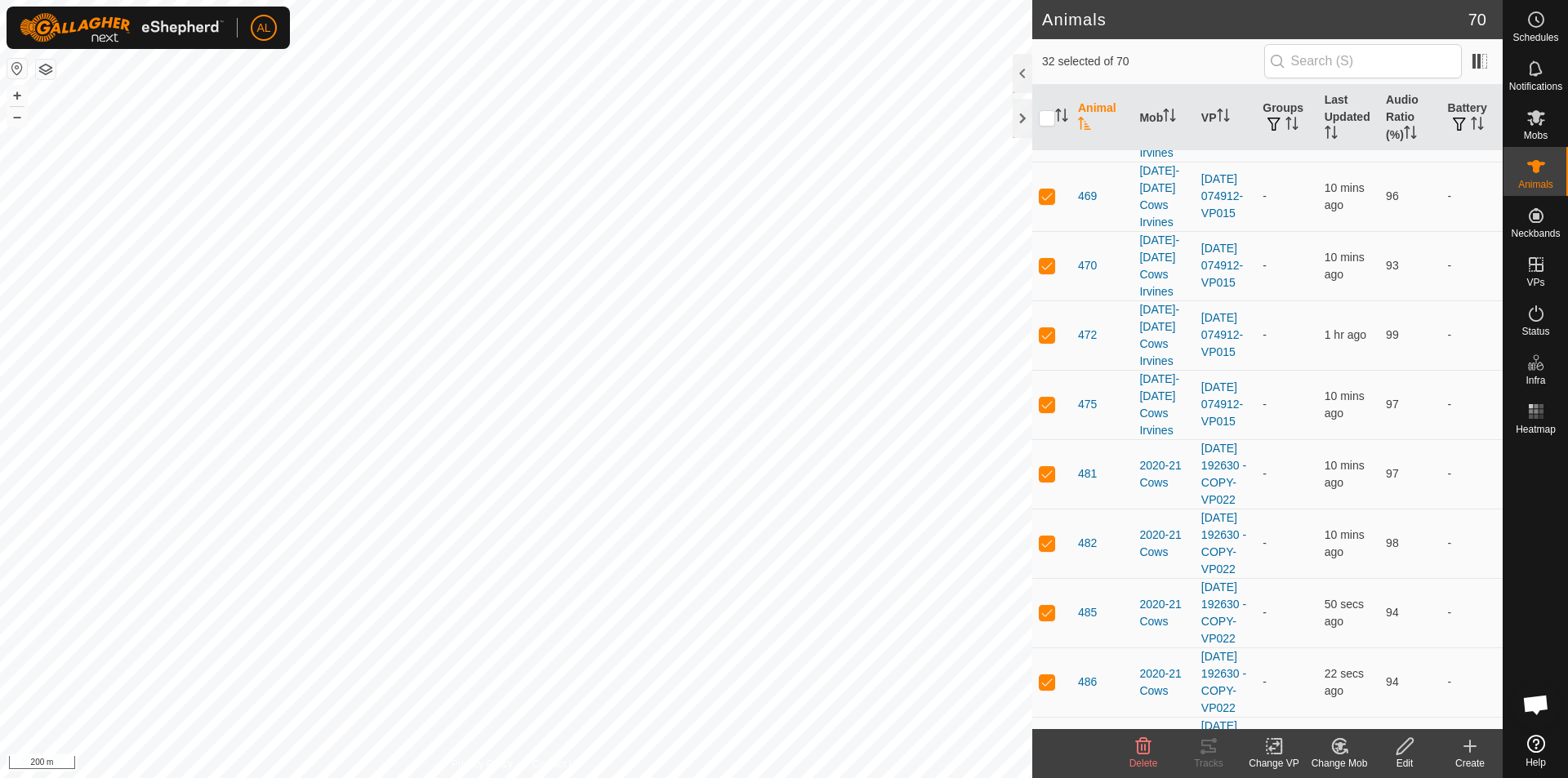
scroll to position [2672, 0]
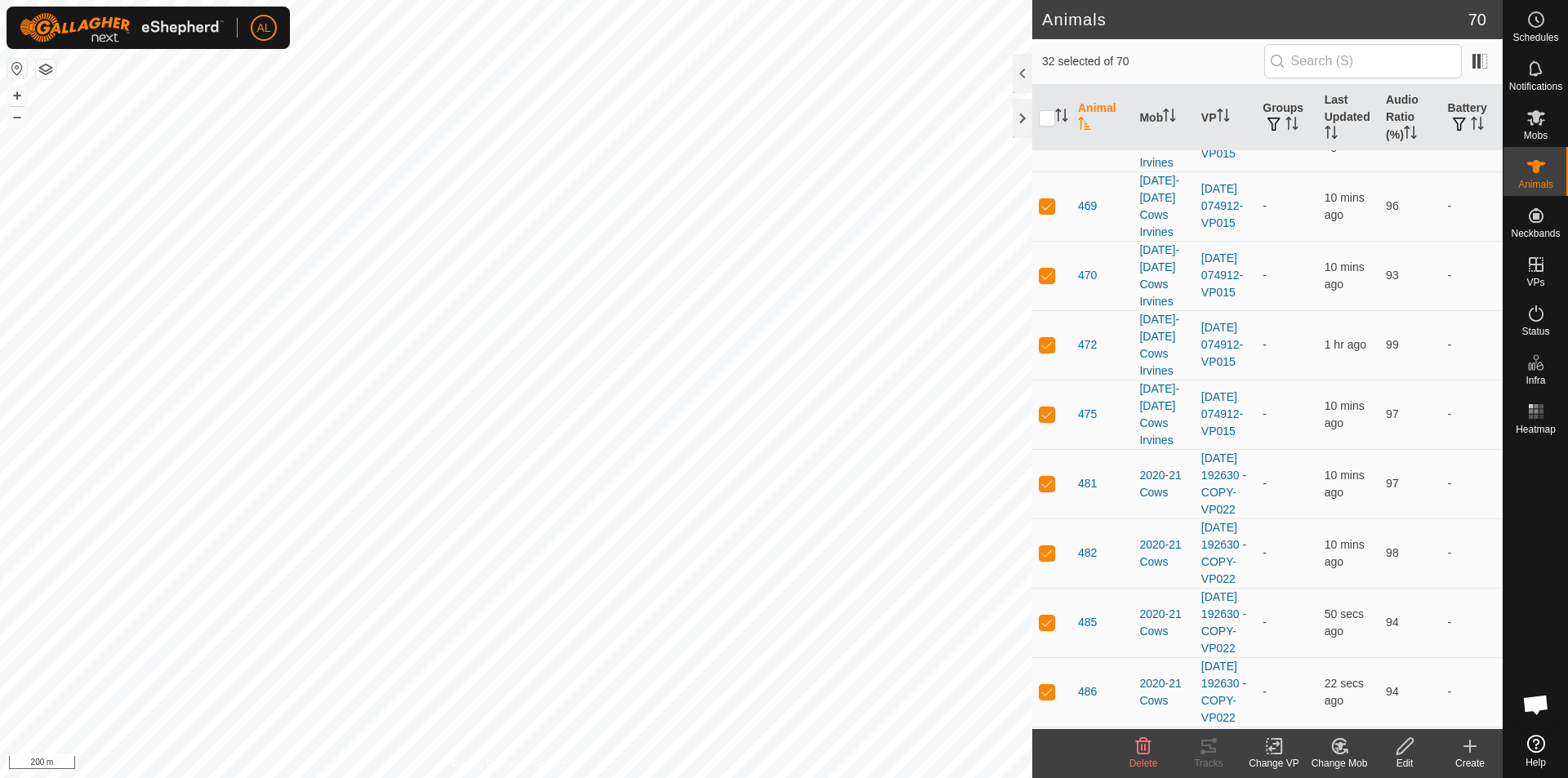
drag, startPoint x: 1051, startPoint y: 350, endPoint x: 1056, endPoint y: 299, distance: 51.2
checkbox input "true"
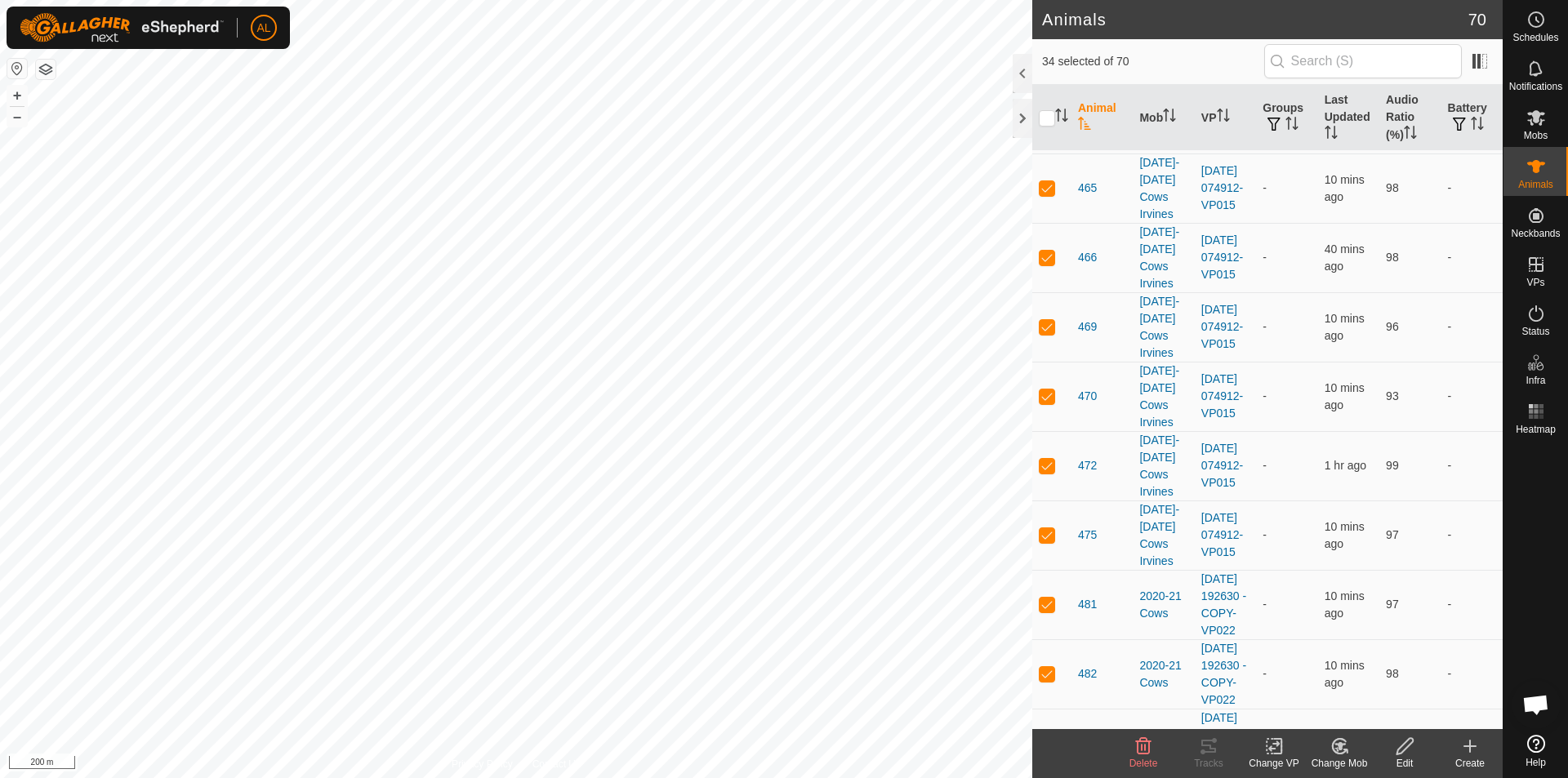
scroll to position [2509, 0]
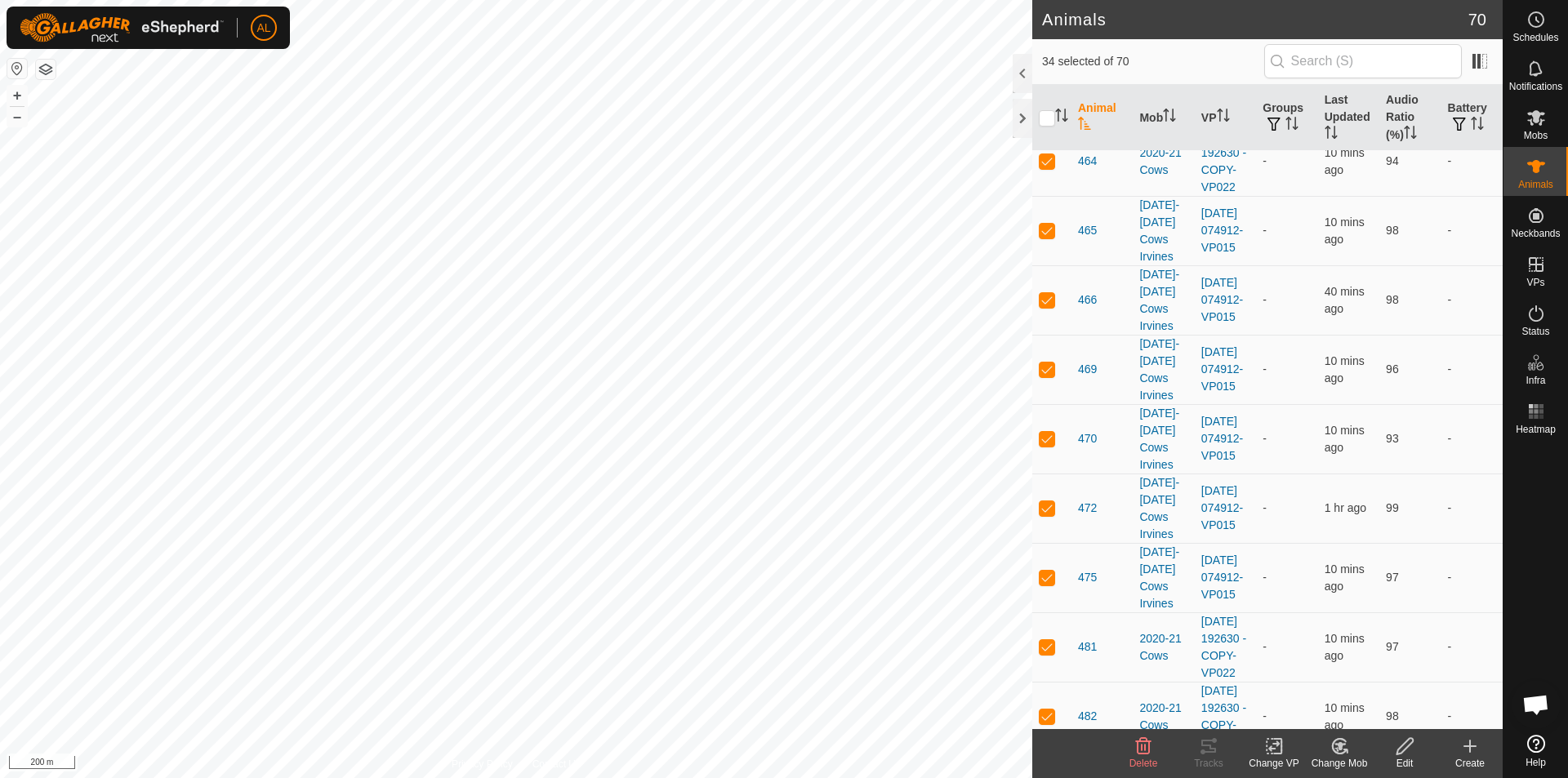
checkbox input "true"
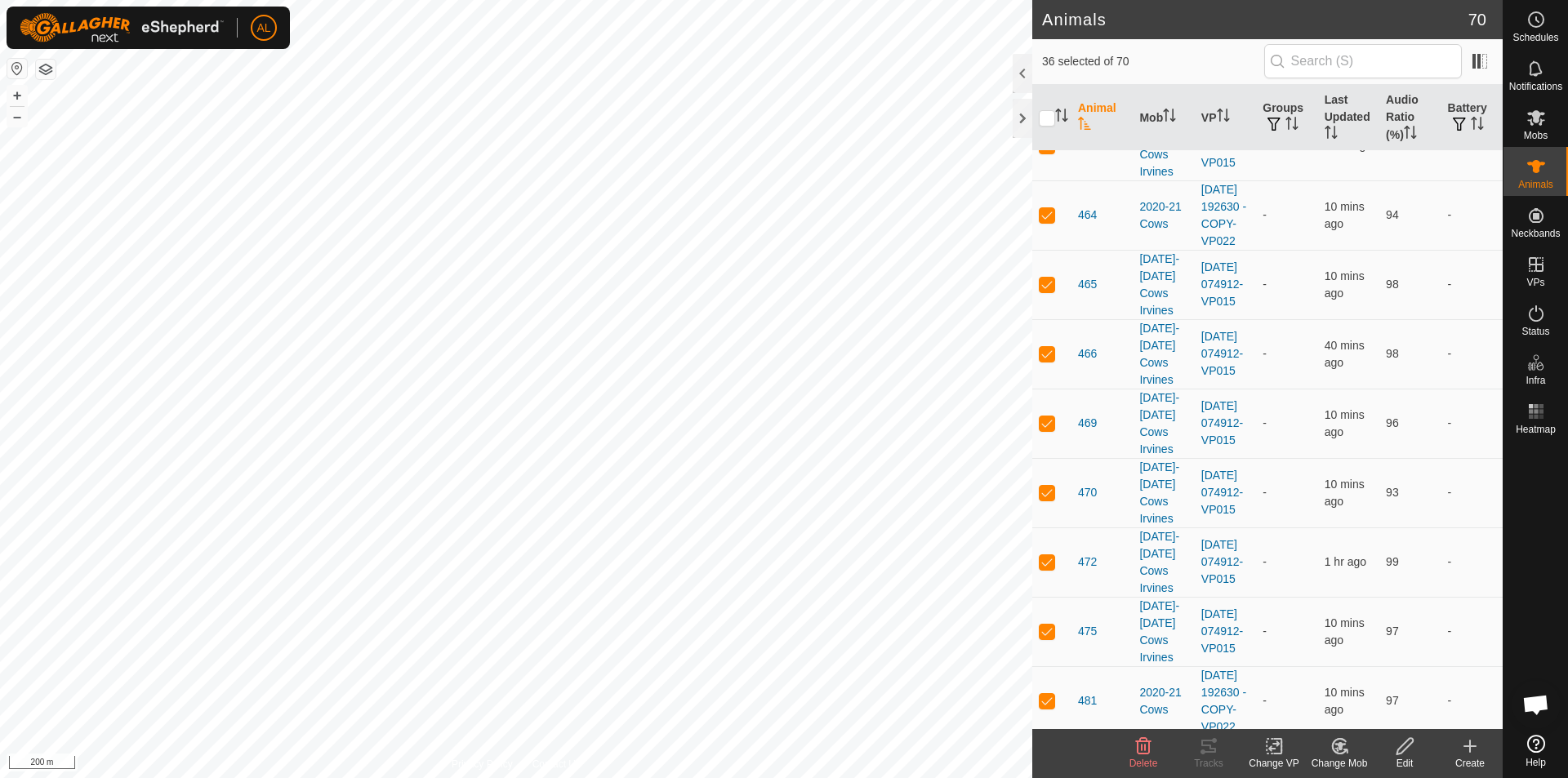
scroll to position [2428, 0]
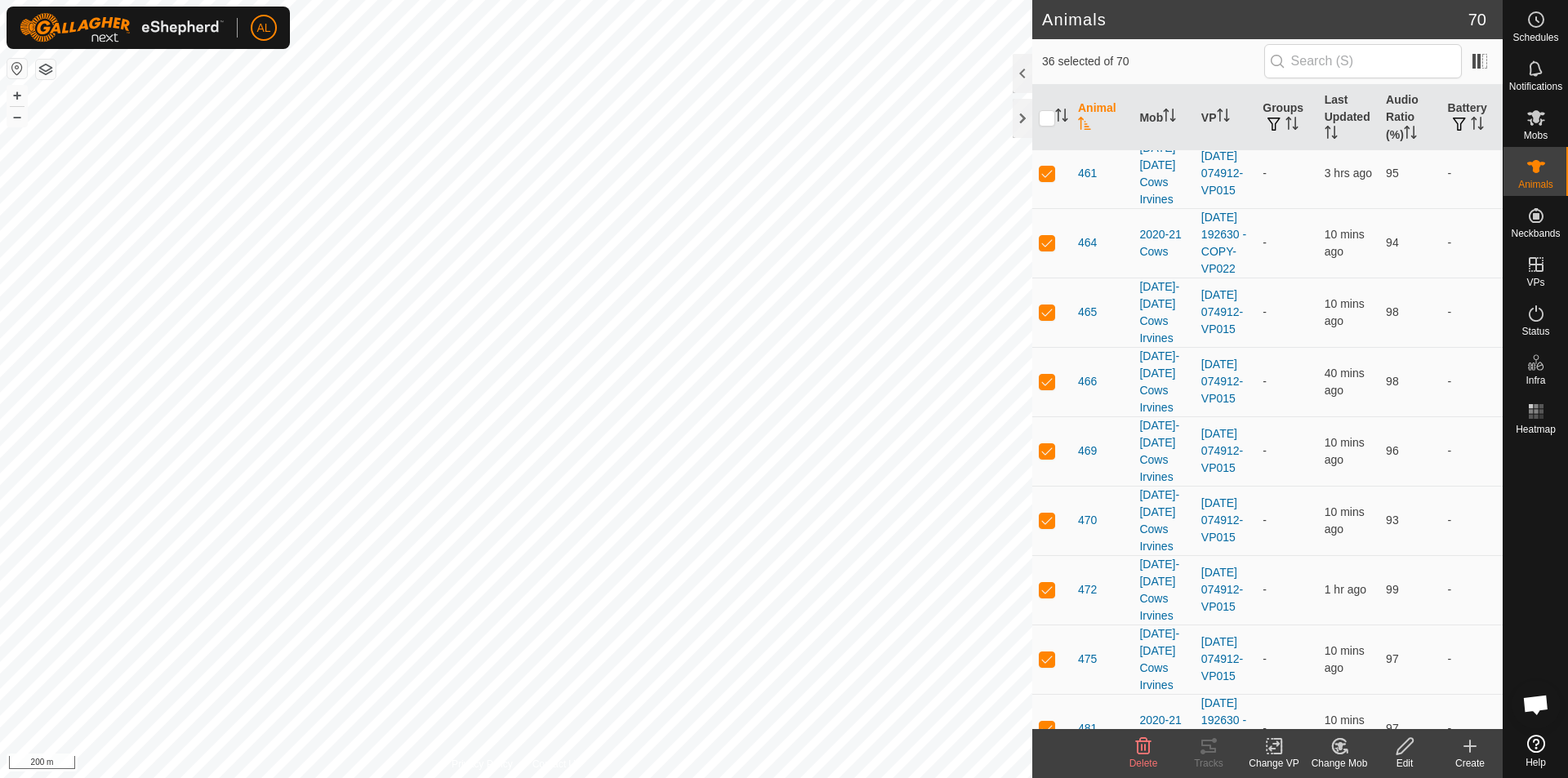
drag, startPoint x: 1040, startPoint y: 278, endPoint x: 1037, endPoint y: 232, distance: 46.1
checkbox input "true"
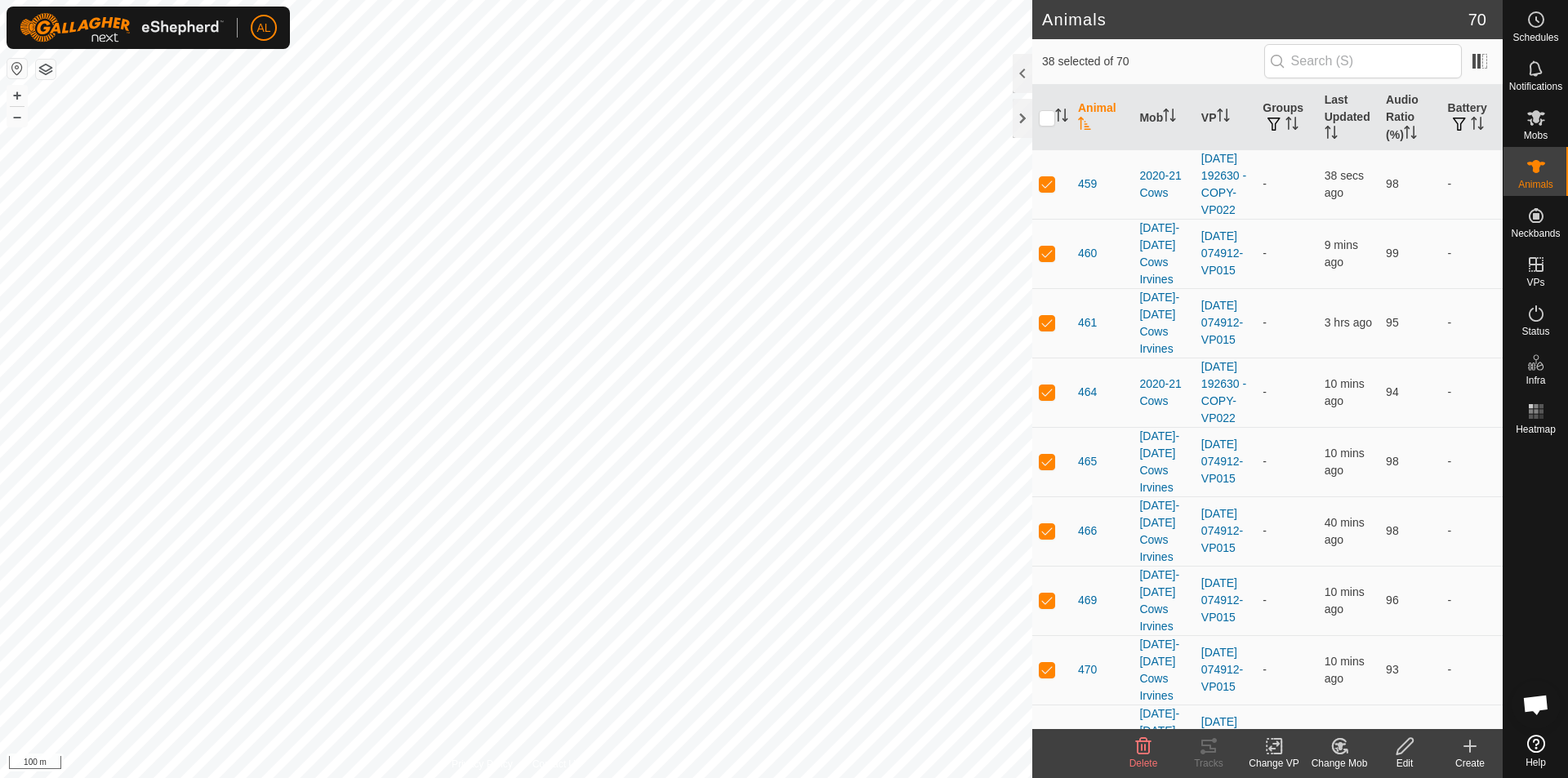
scroll to position [2264, 0]
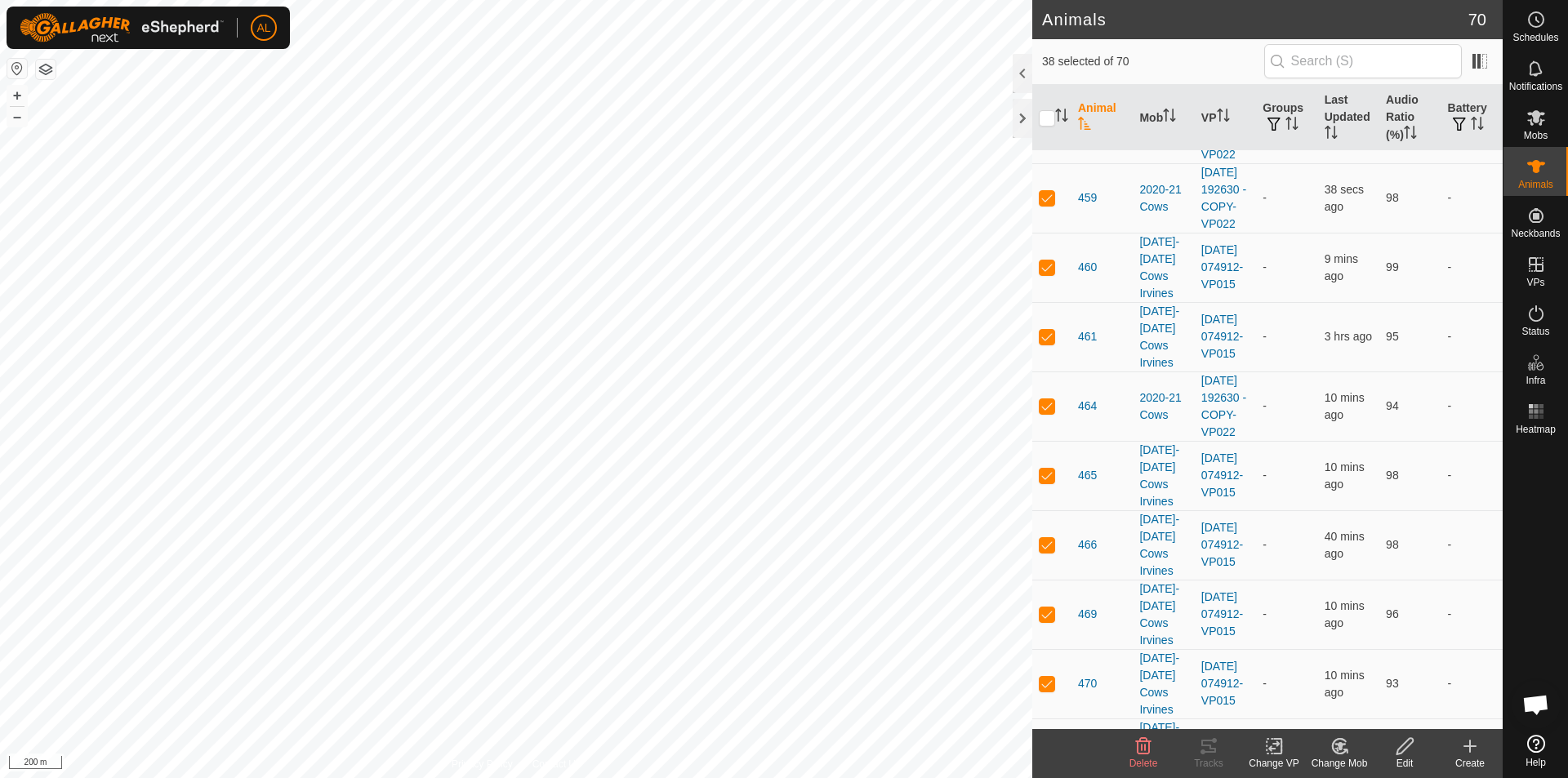
checkbox input "true"
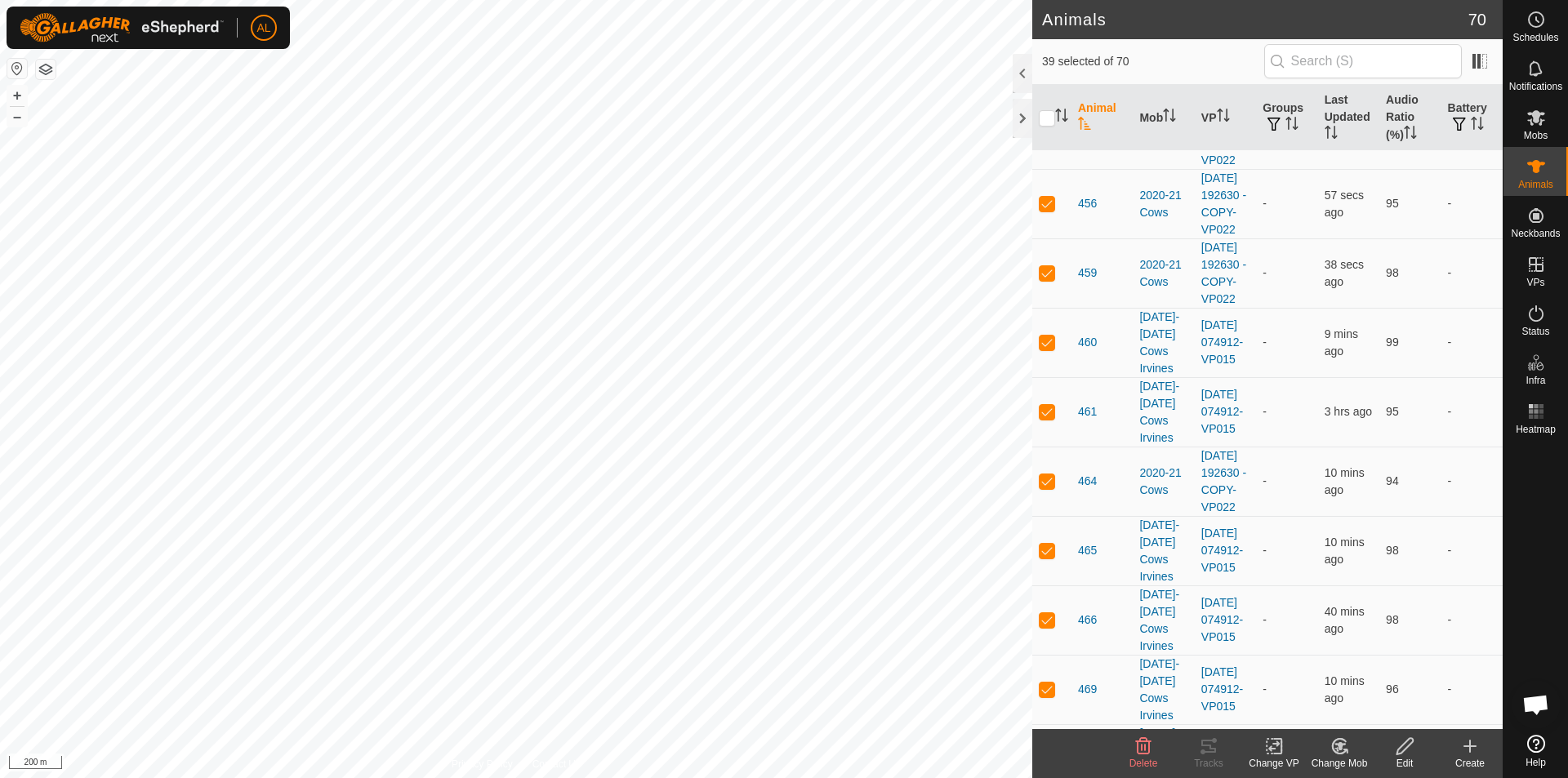
scroll to position [2100, 0]
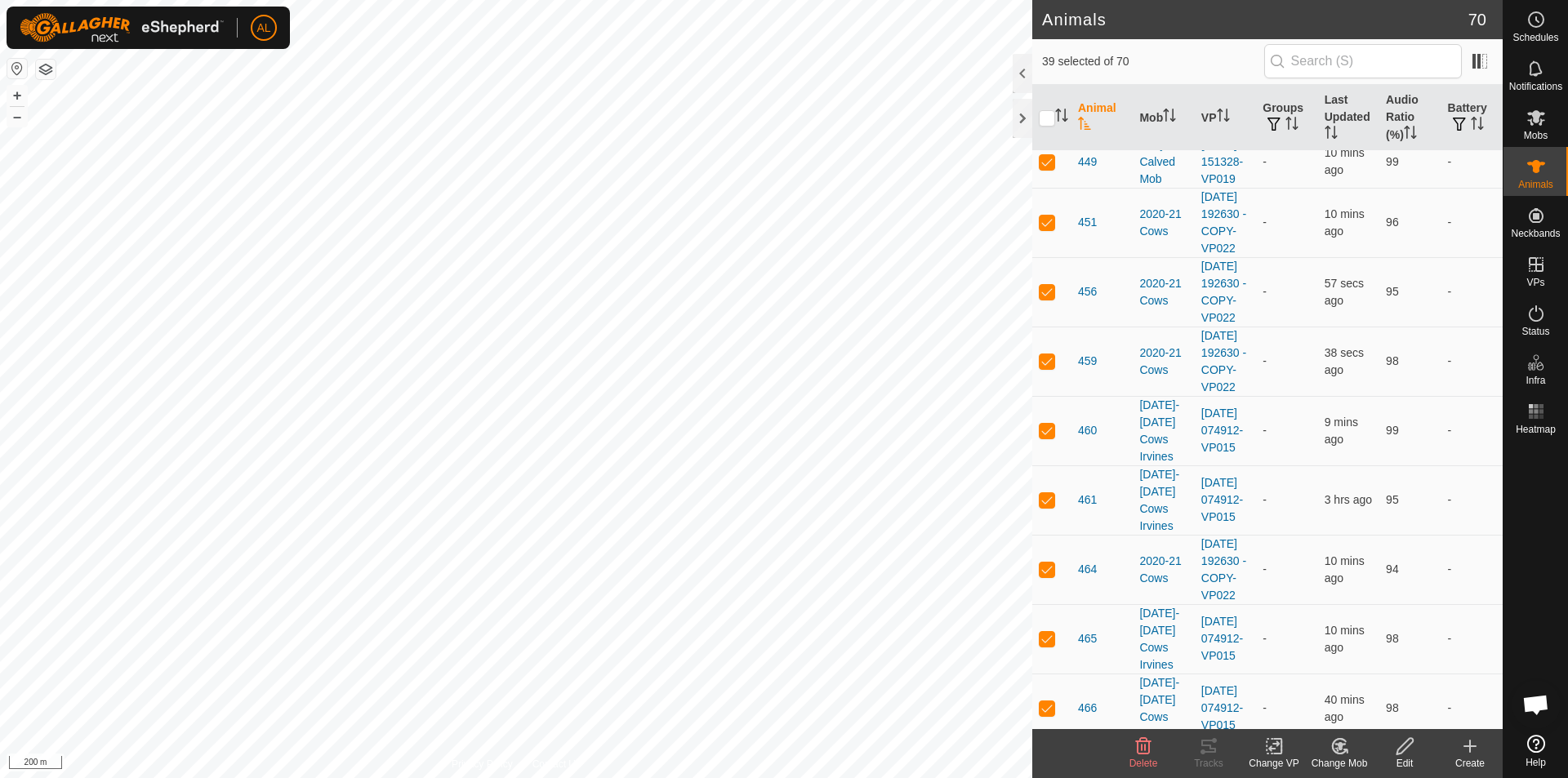
checkbox input "true"
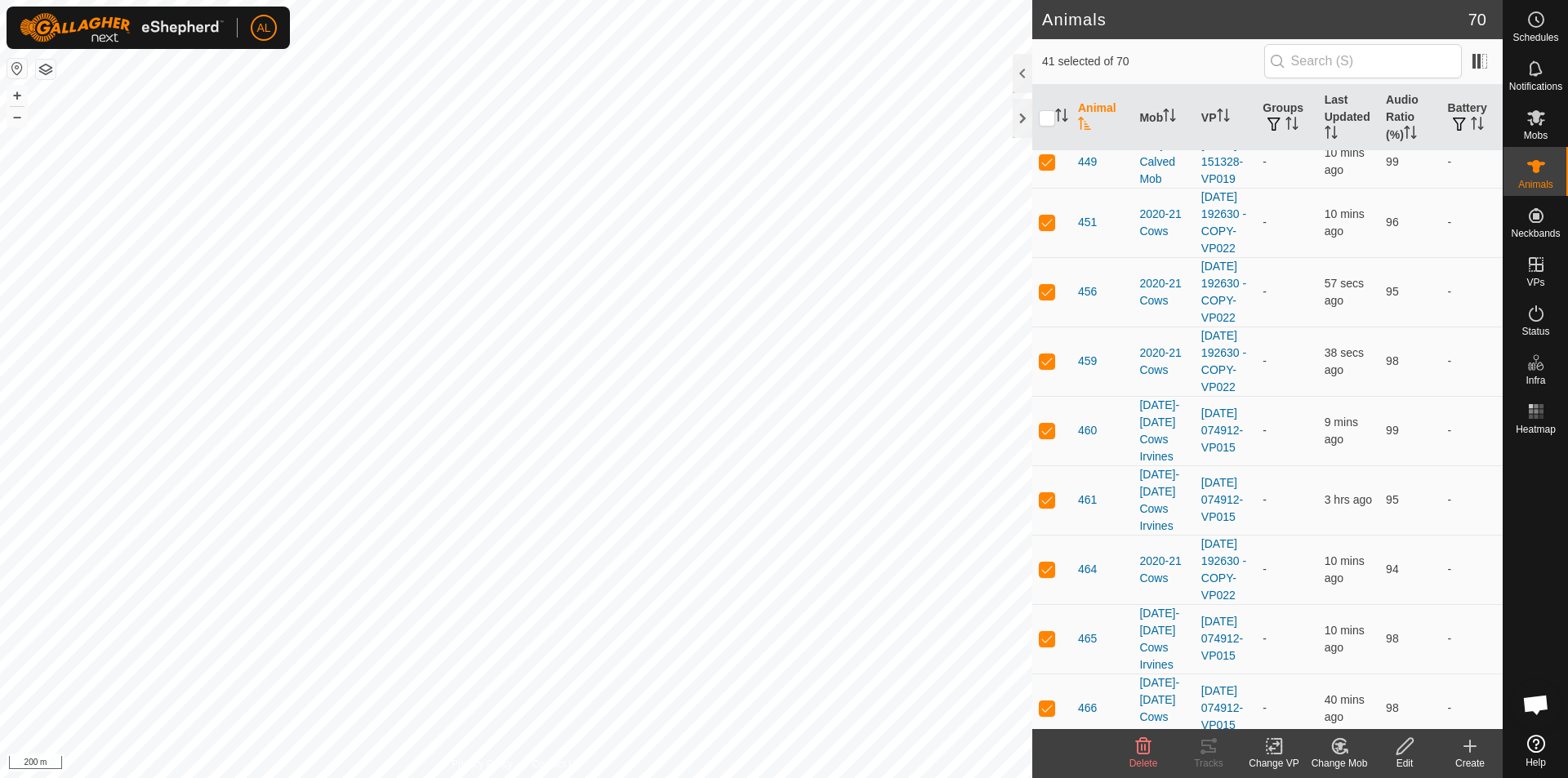
checkbox input "true"
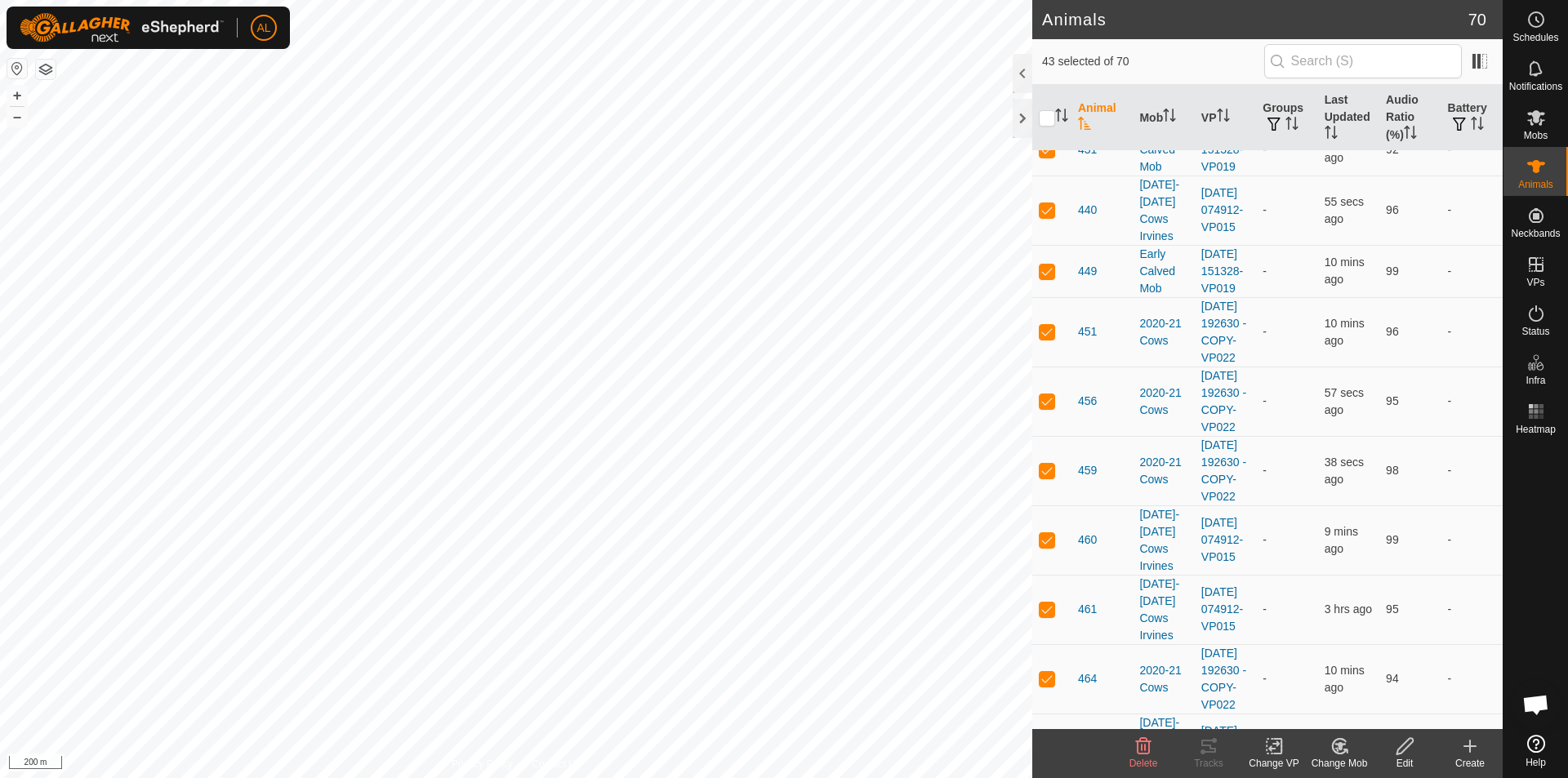
scroll to position [1876, 0]
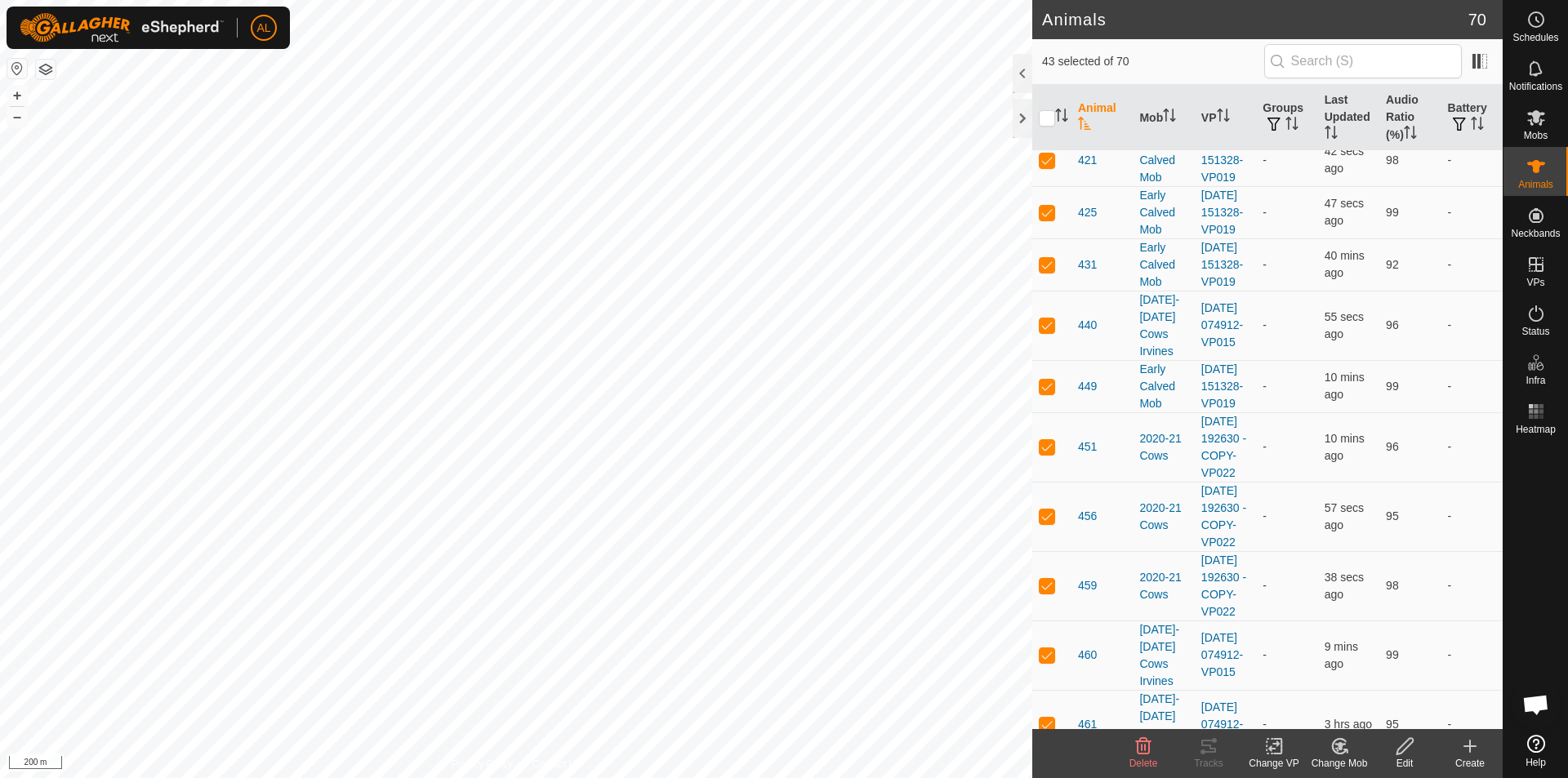
checkbox input "true"
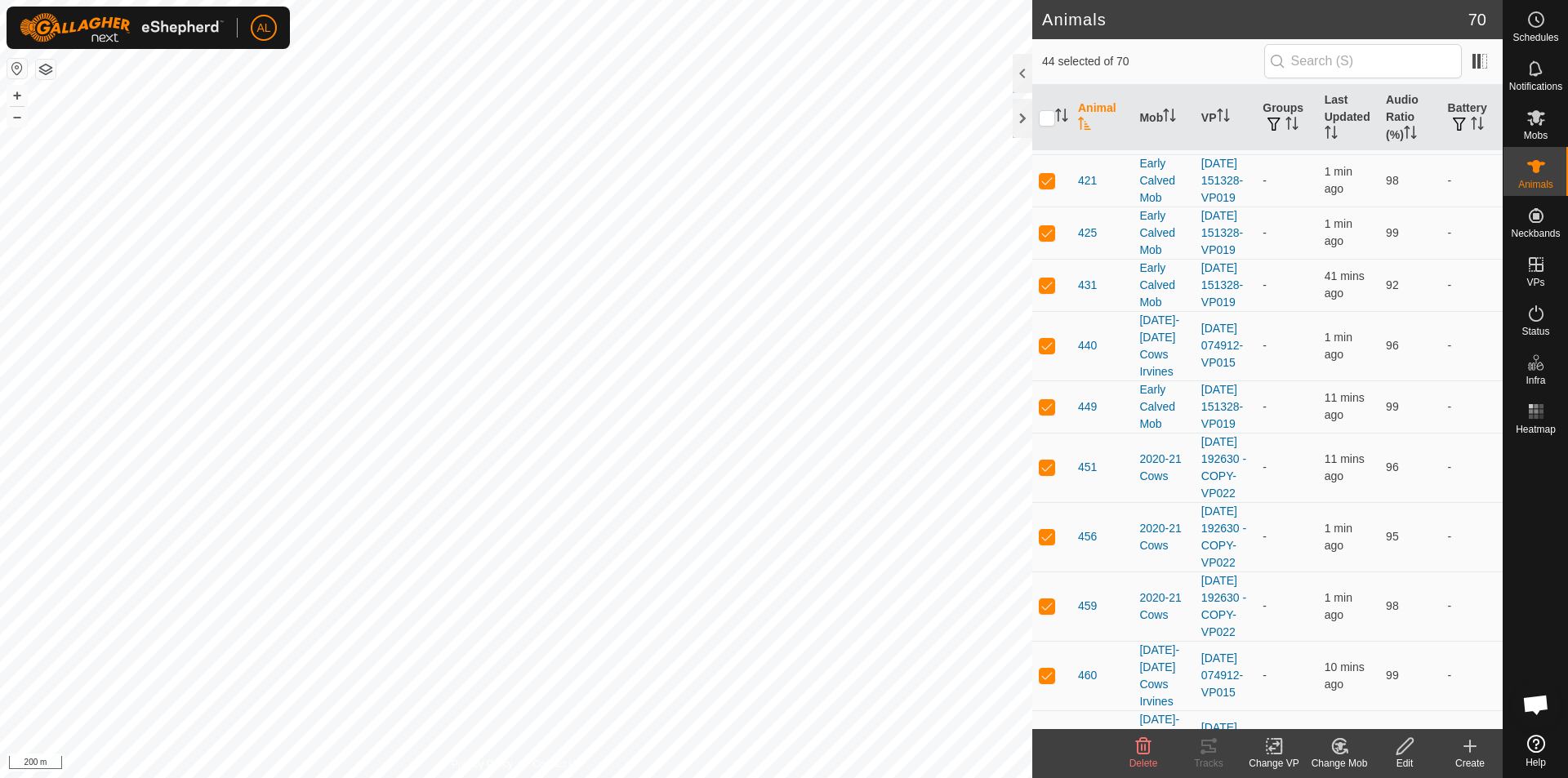
drag, startPoint x: 1051, startPoint y: 265, endPoint x: 1051, endPoint y: 233, distance: 32.0
checkbox input "true"
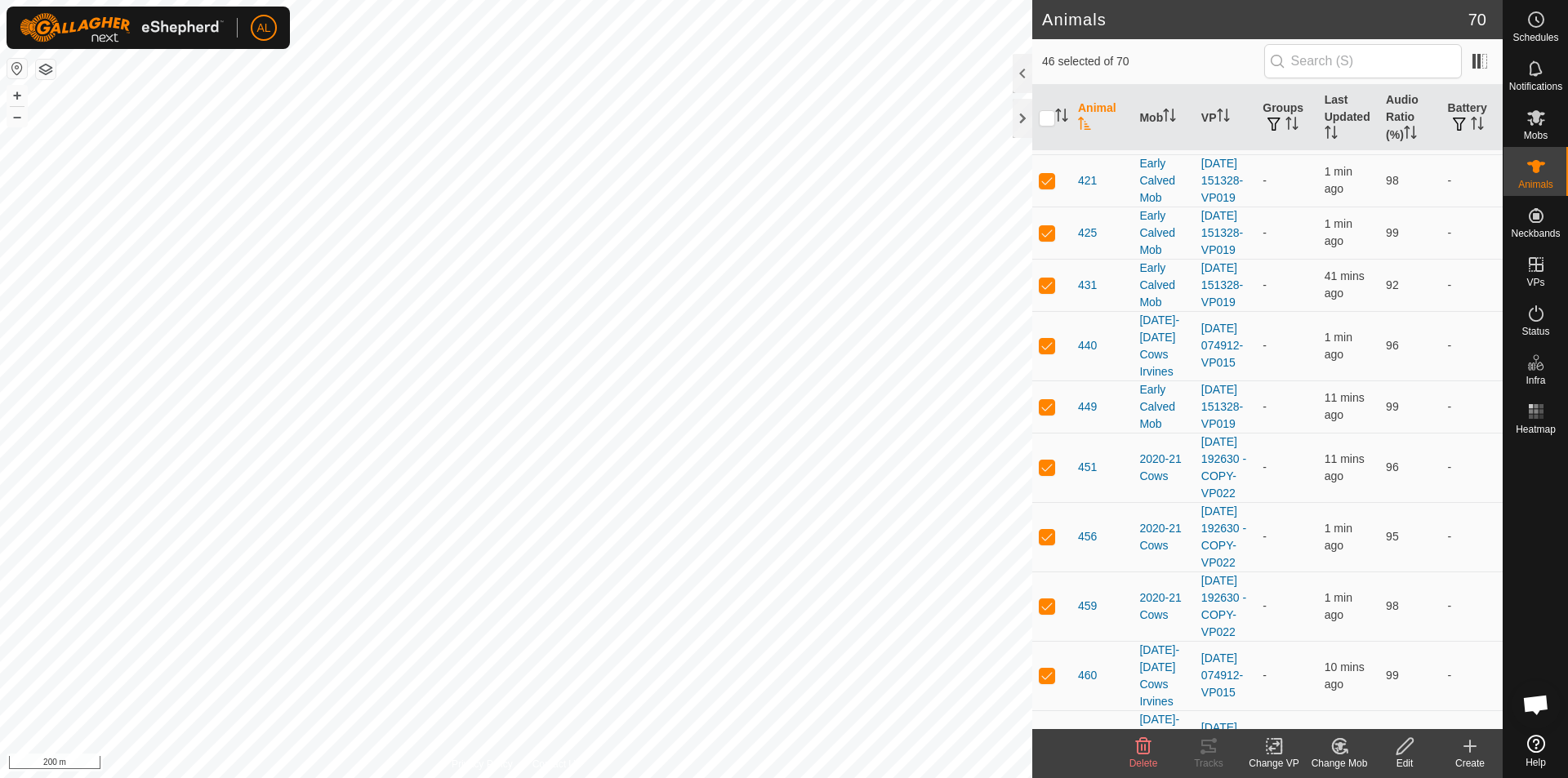
scroll to position [1693, 0]
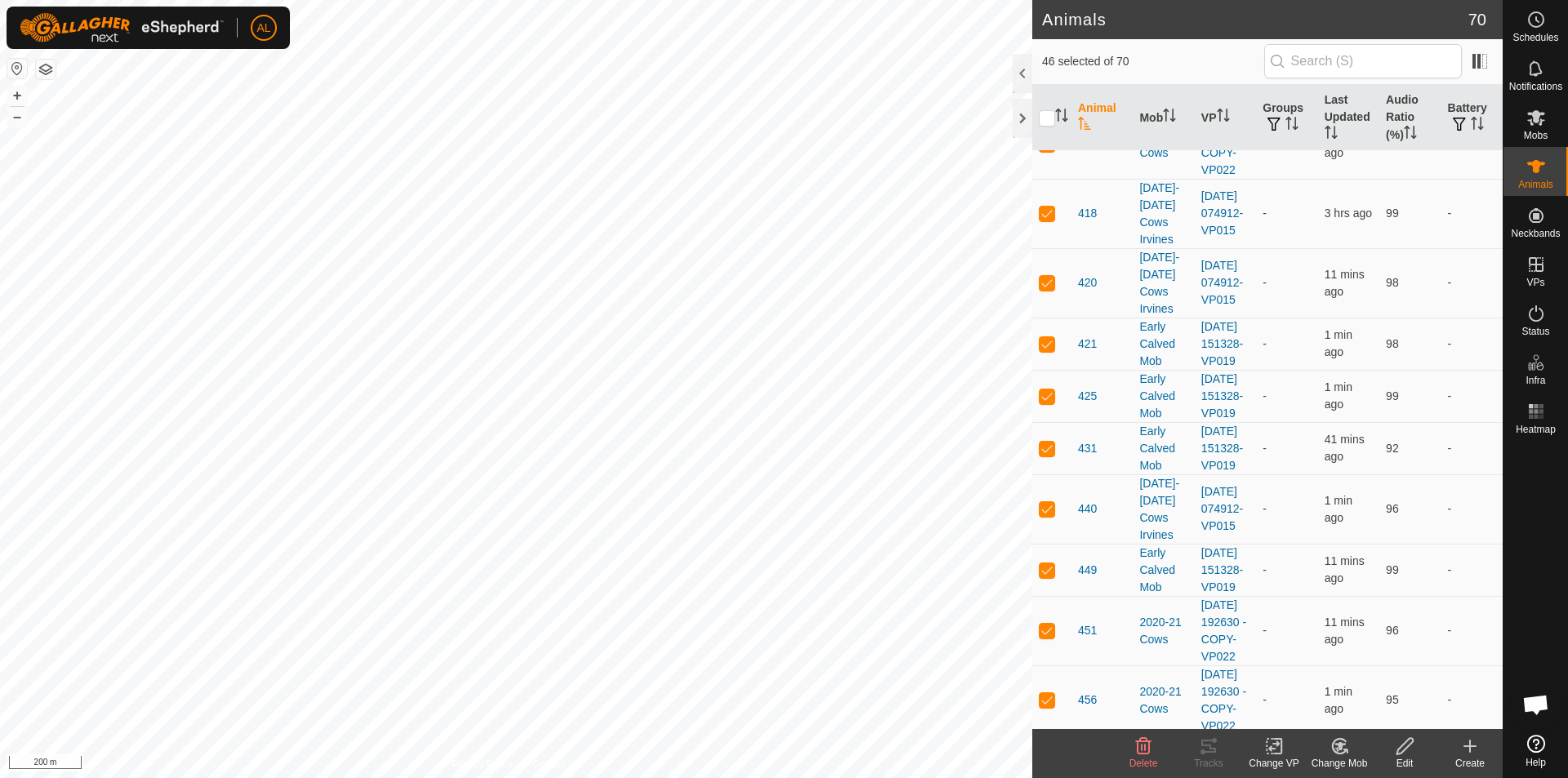
checkbox input "true"
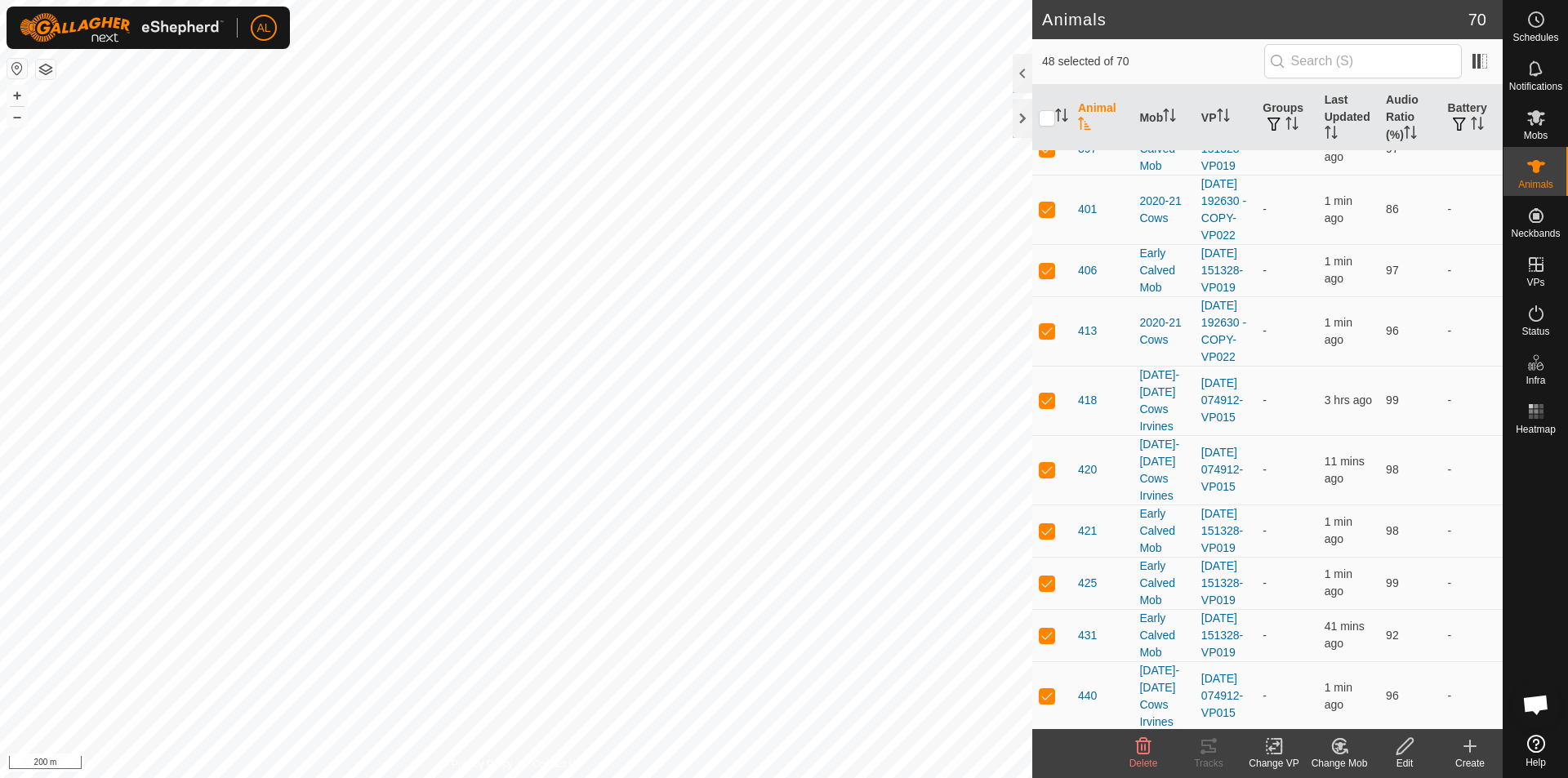
scroll to position [1447, 0]
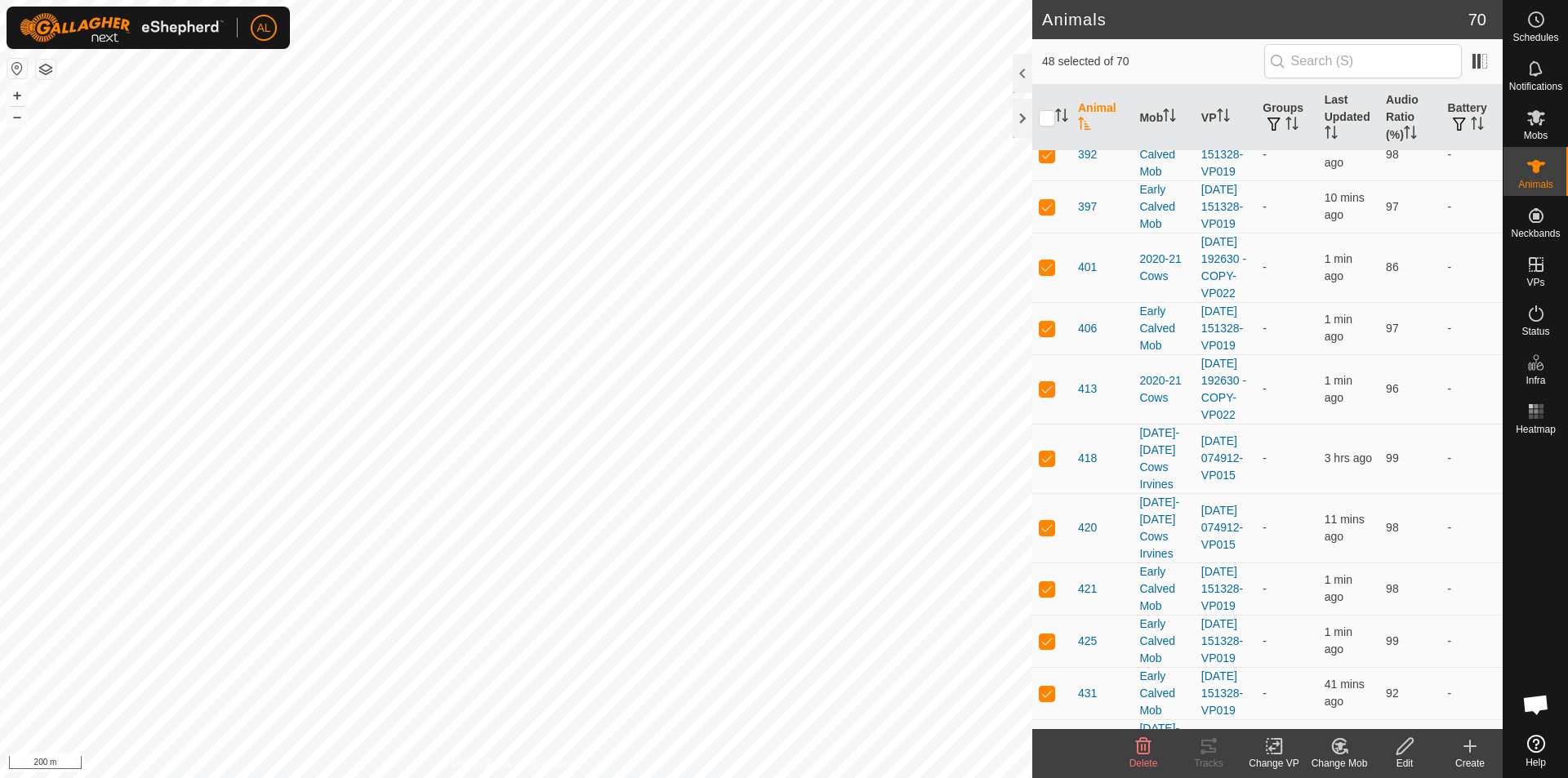
click at [1048, 30] on p-checkbox at bounding box center [1047, 24] width 16 height 13
checkbox input "true"
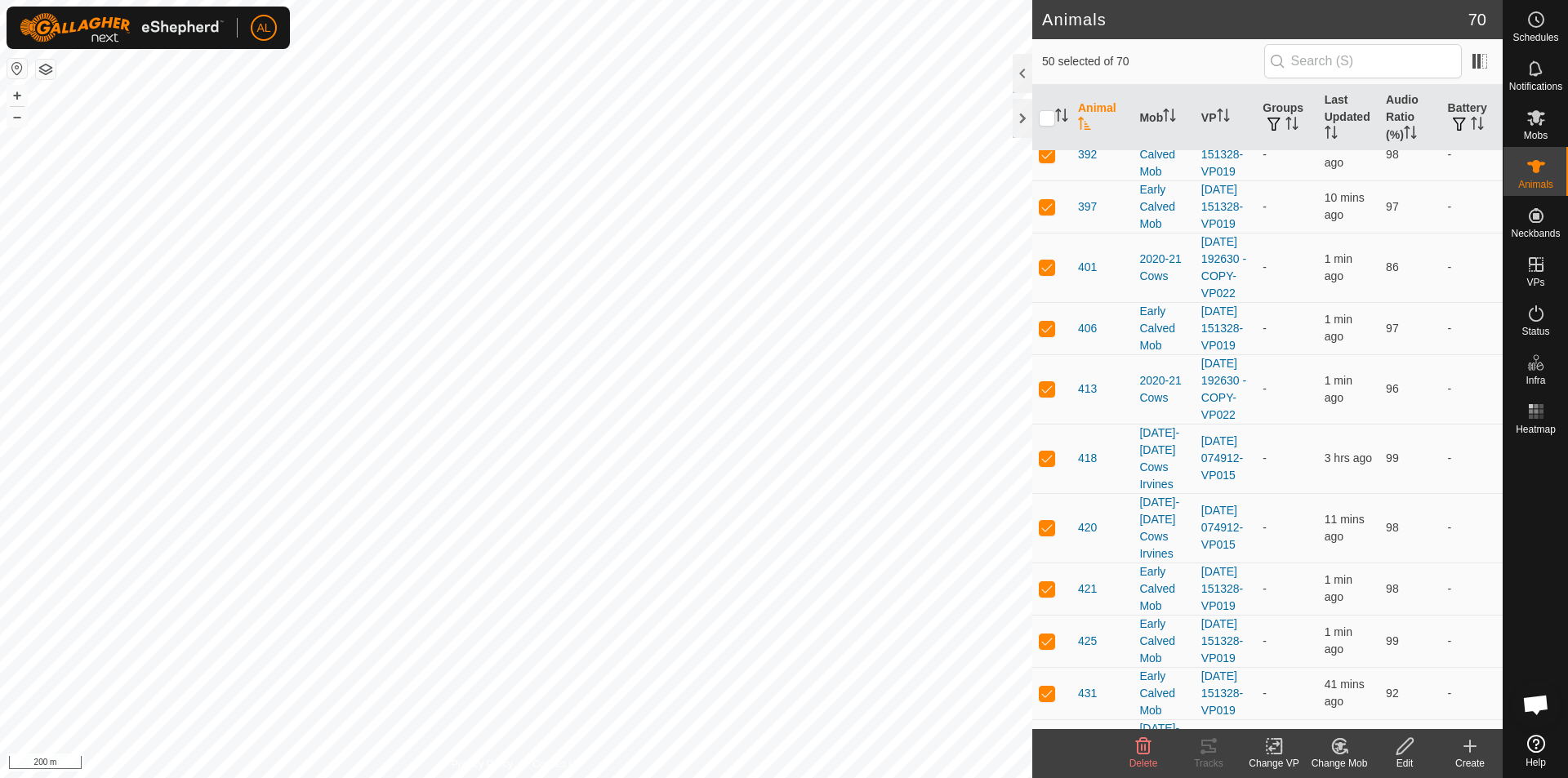
checkbox input "true"
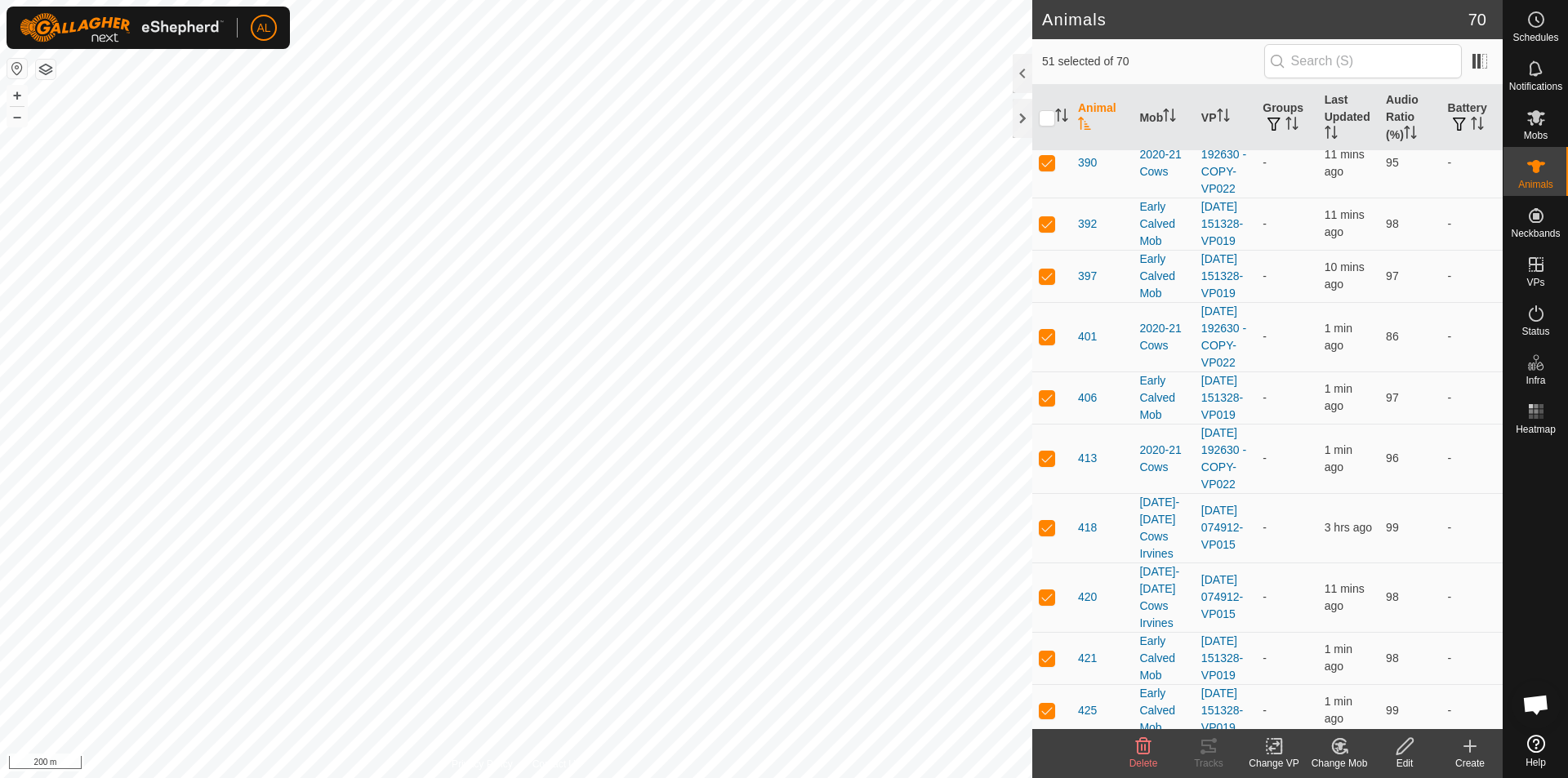
scroll to position [1285, 0]
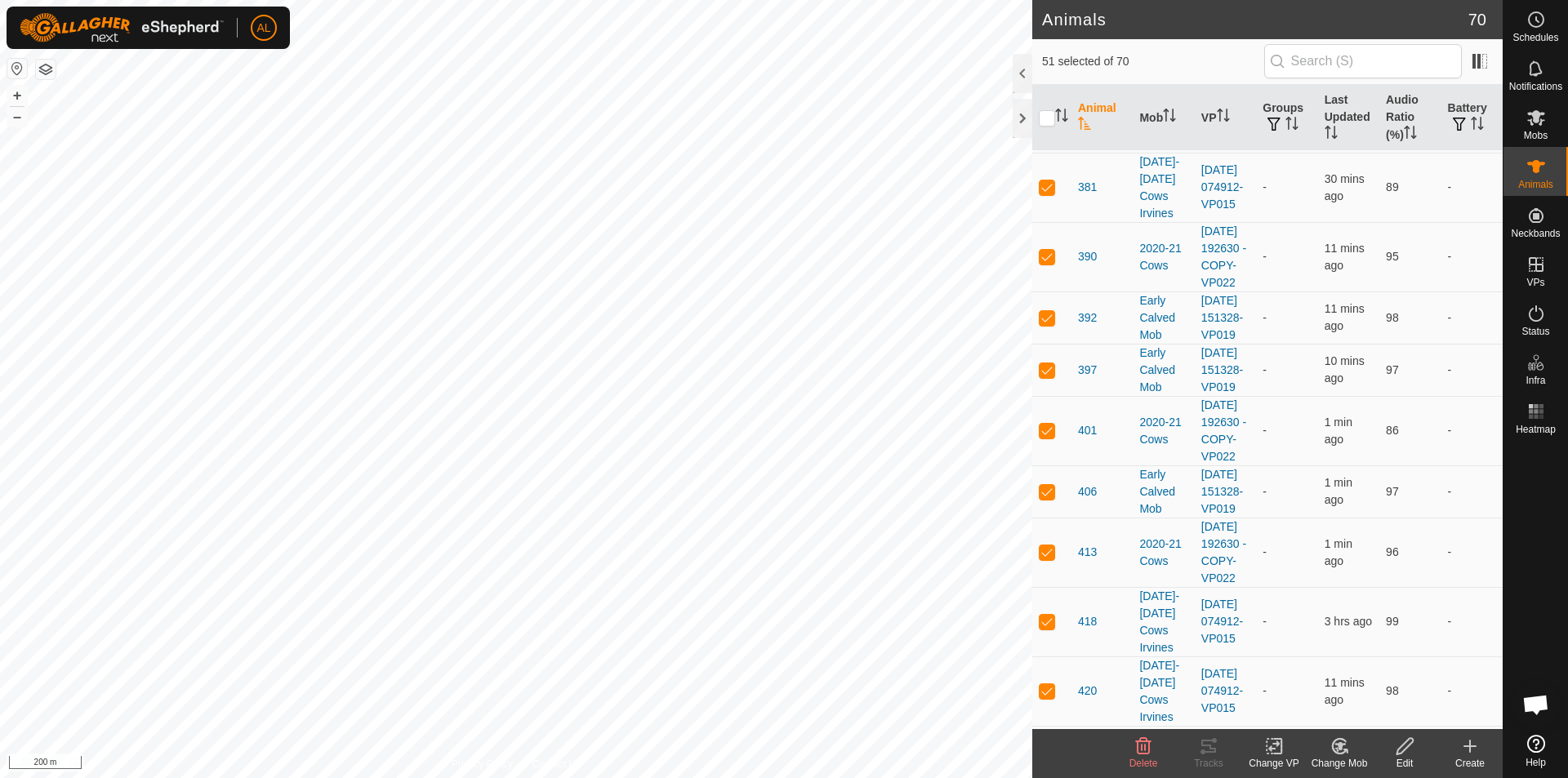
click at [1038, 31] on td at bounding box center [1052, 5] width 39 height 53
checkbox input "true"
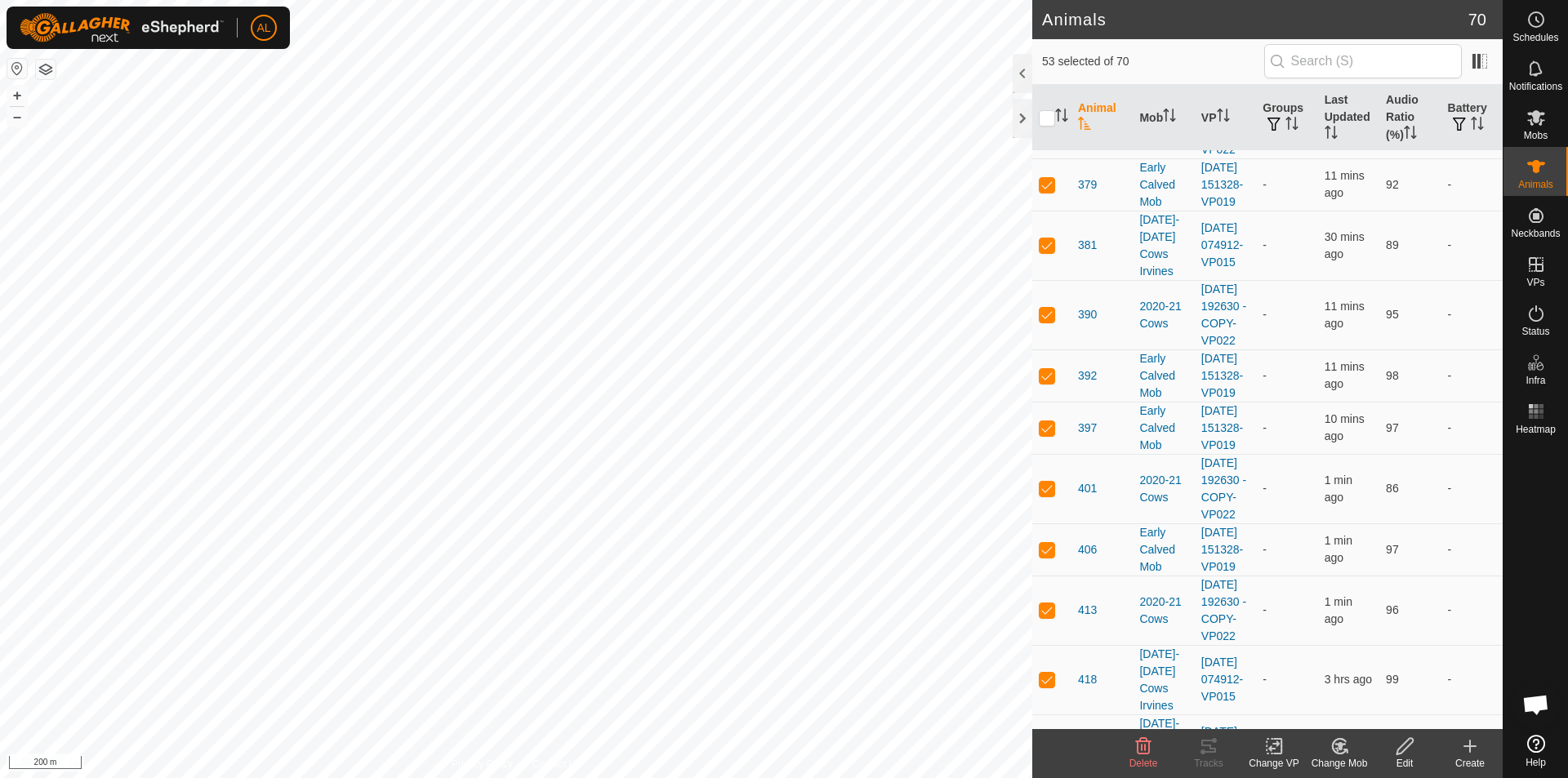
scroll to position [1121, 0]
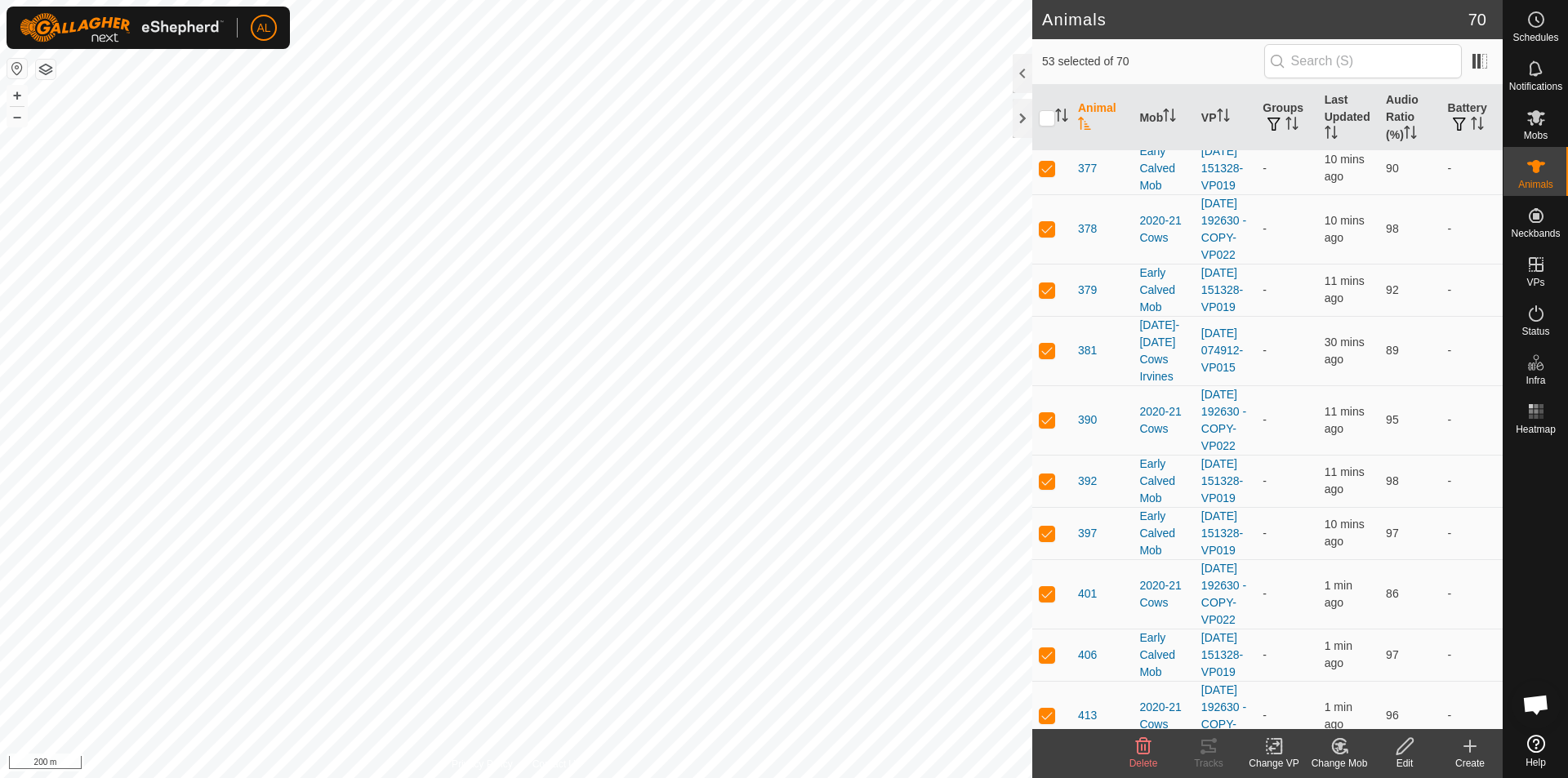
drag, startPoint x: 1039, startPoint y: 336, endPoint x: 1048, endPoint y: 286, distance: 50.8
click at [1040, 90] on td at bounding box center [1052, 64] width 39 height 53
checkbox input "true"
click at [1048, 9] on p-checkbox at bounding box center [1047, 2] width 16 height 13
checkbox input "true"
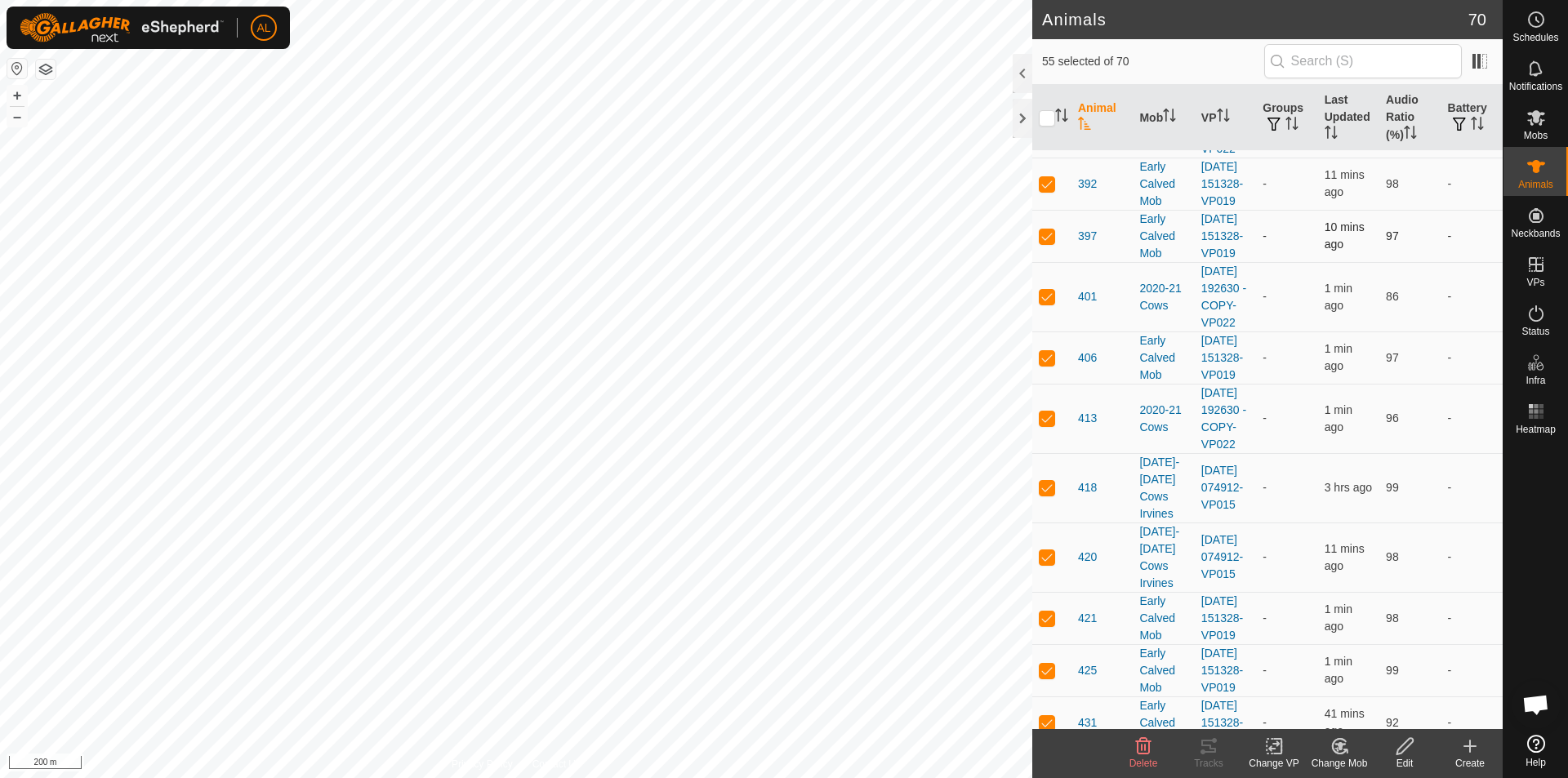
scroll to position [1447, 0]
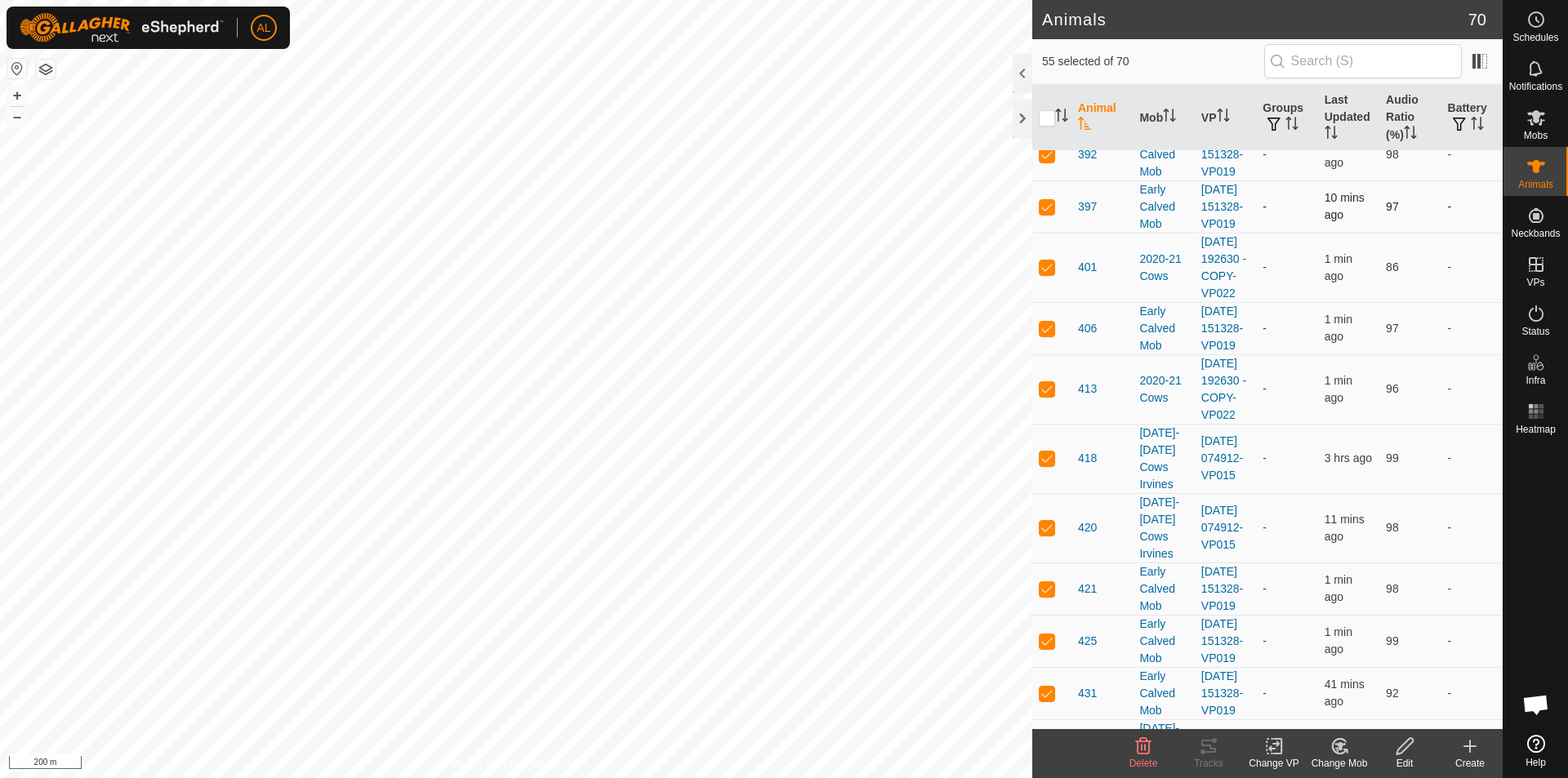
click at [1044, 213] on p-checkbox at bounding box center [1047, 206] width 16 height 13
checkbox input "false"
drag, startPoint x: 1053, startPoint y: 520, endPoint x: 1054, endPoint y: 463, distance: 57.0
click at [1053, 161] on p-checkbox at bounding box center [1047, 155] width 16 height 13
checkbox input "false"
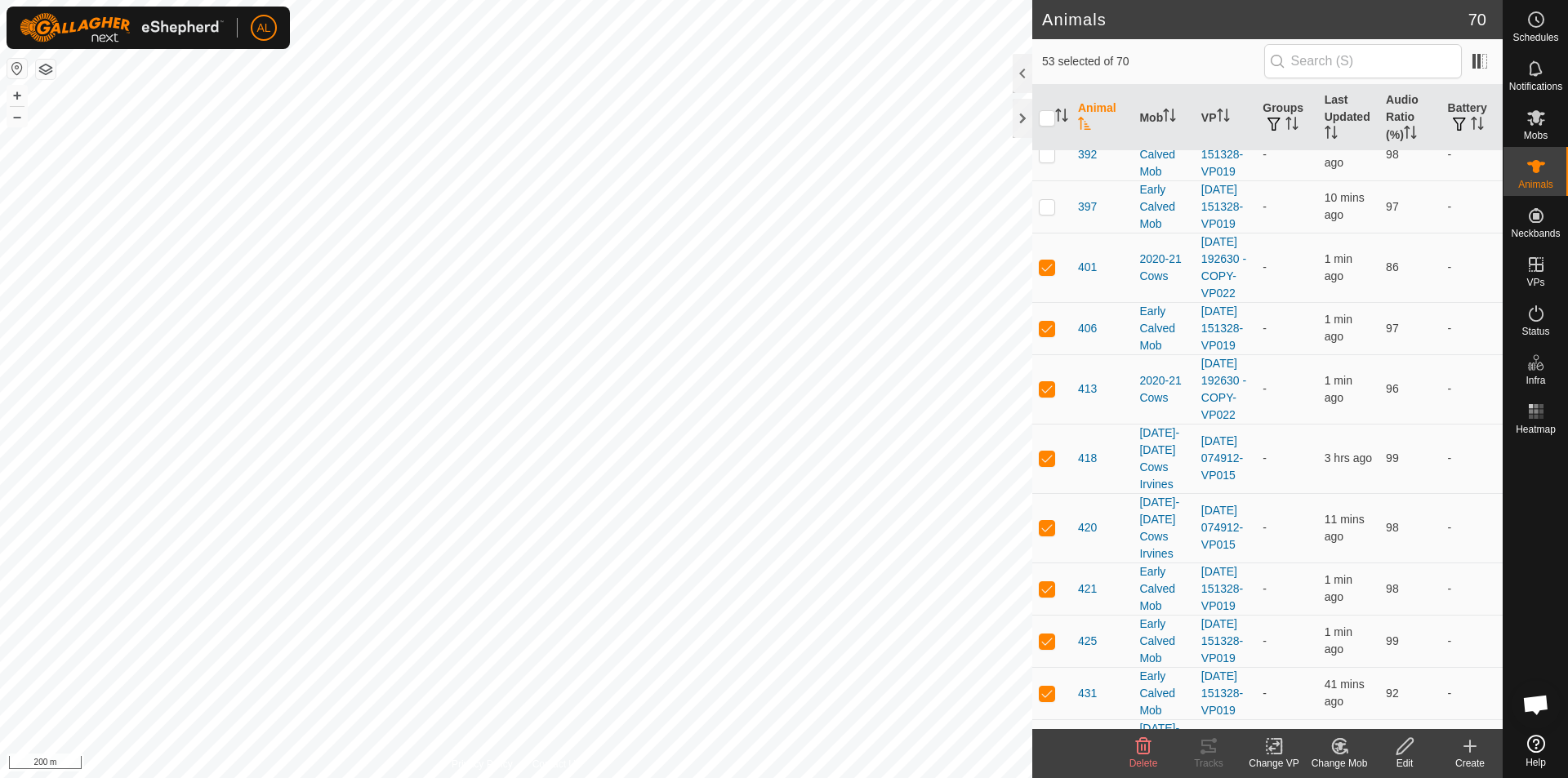
click at [1051, 100] on p-checkbox at bounding box center [1047, 93] width 16 height 13
checkbox input "false"
click at [1045, 58] on td at bounding box center [1052, 24] width 39 height 69
checkbox input "false"
drag, startPoint x: 1055, startPoint y: 299, endPoint x: 1055, endPoint y: 263, distance: 36.0
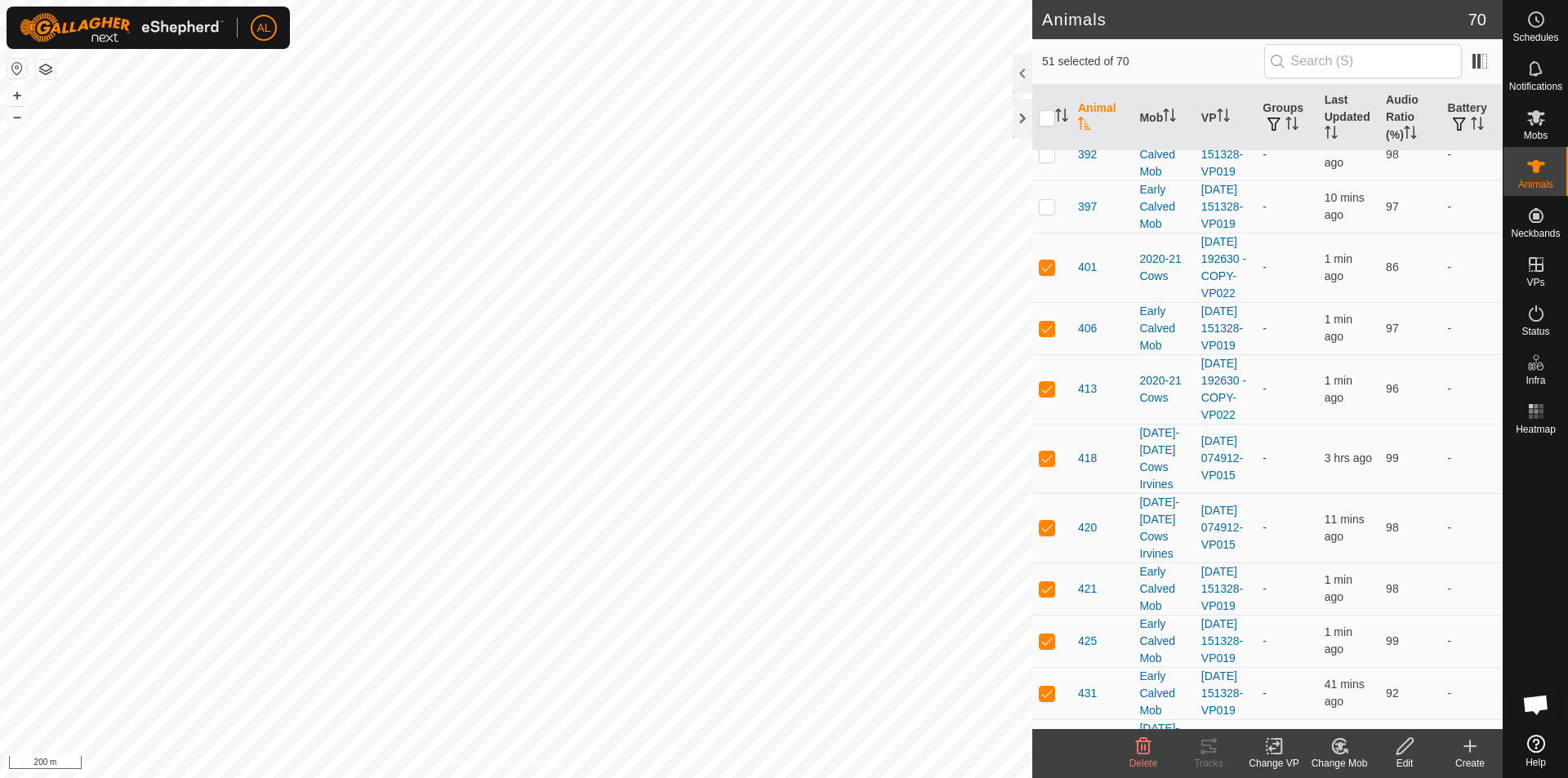
checkbox input "false"
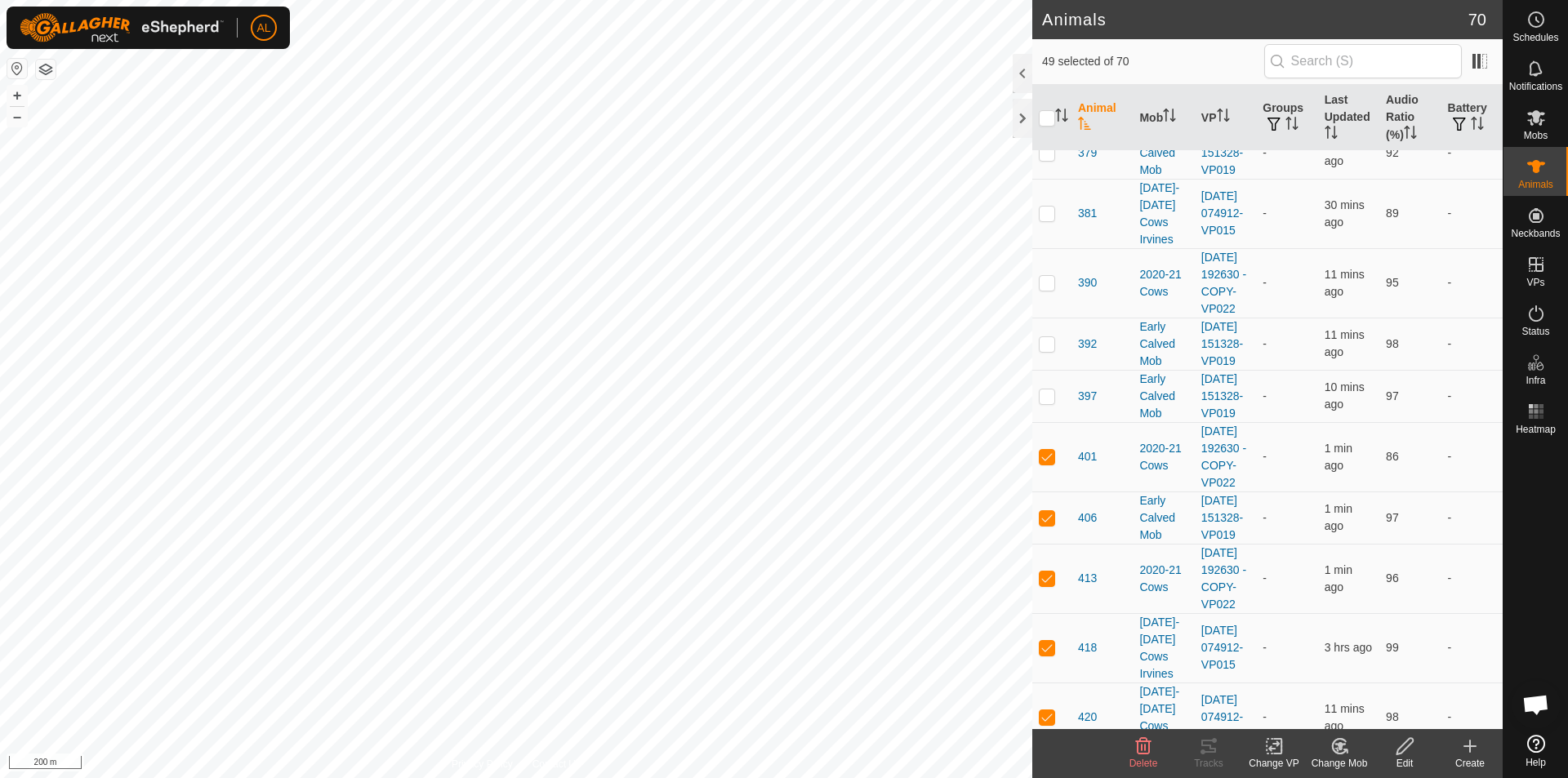
scroll to position [1202, 0]
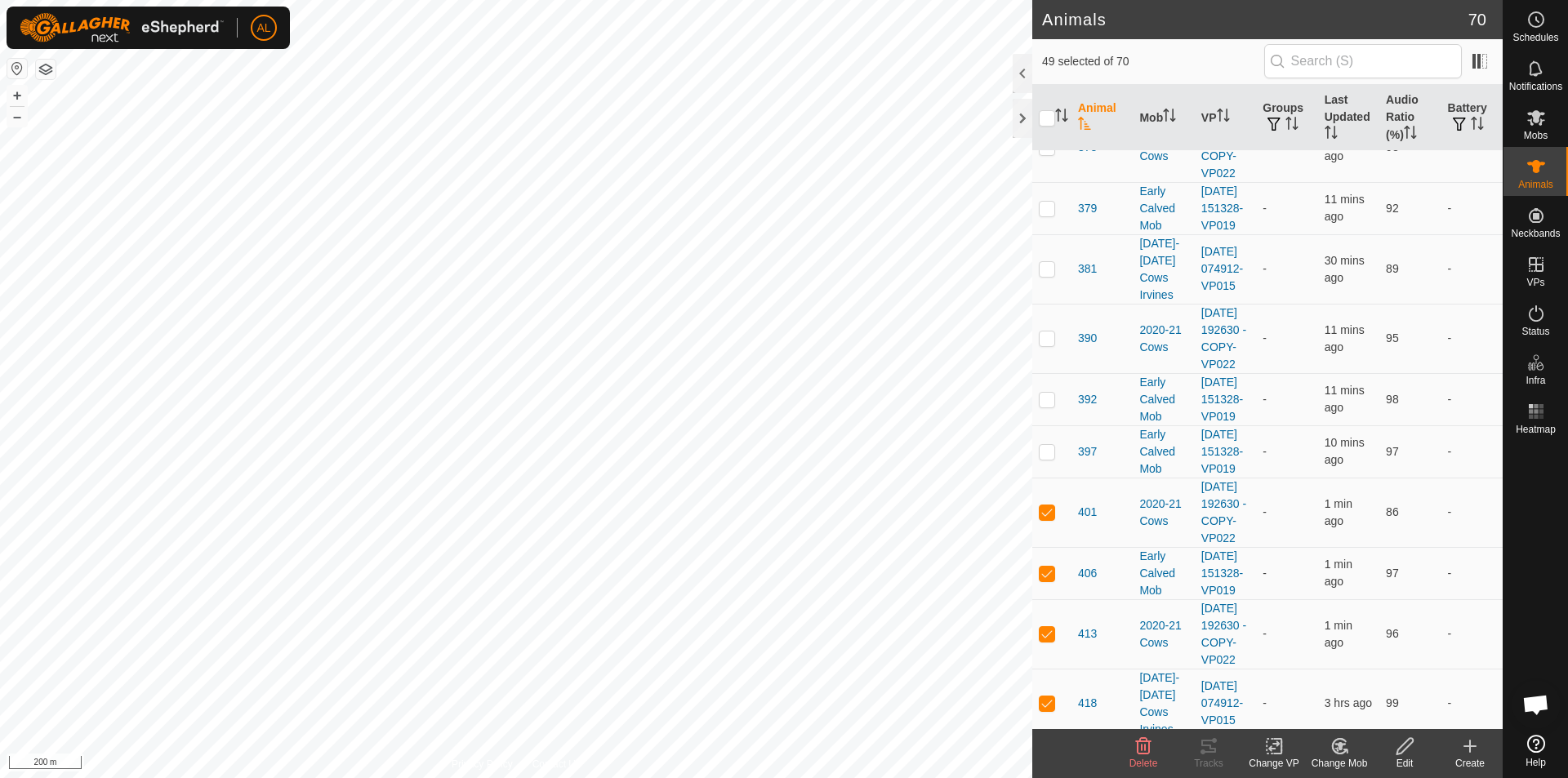
click at [1070, 113] on td at bounding box center [1052, 86] width 39 height 53
checkbox input "false"
click at [1060, 60] on td at bounding box center [1052, 35] width 39 height 53
checkbox input "false"
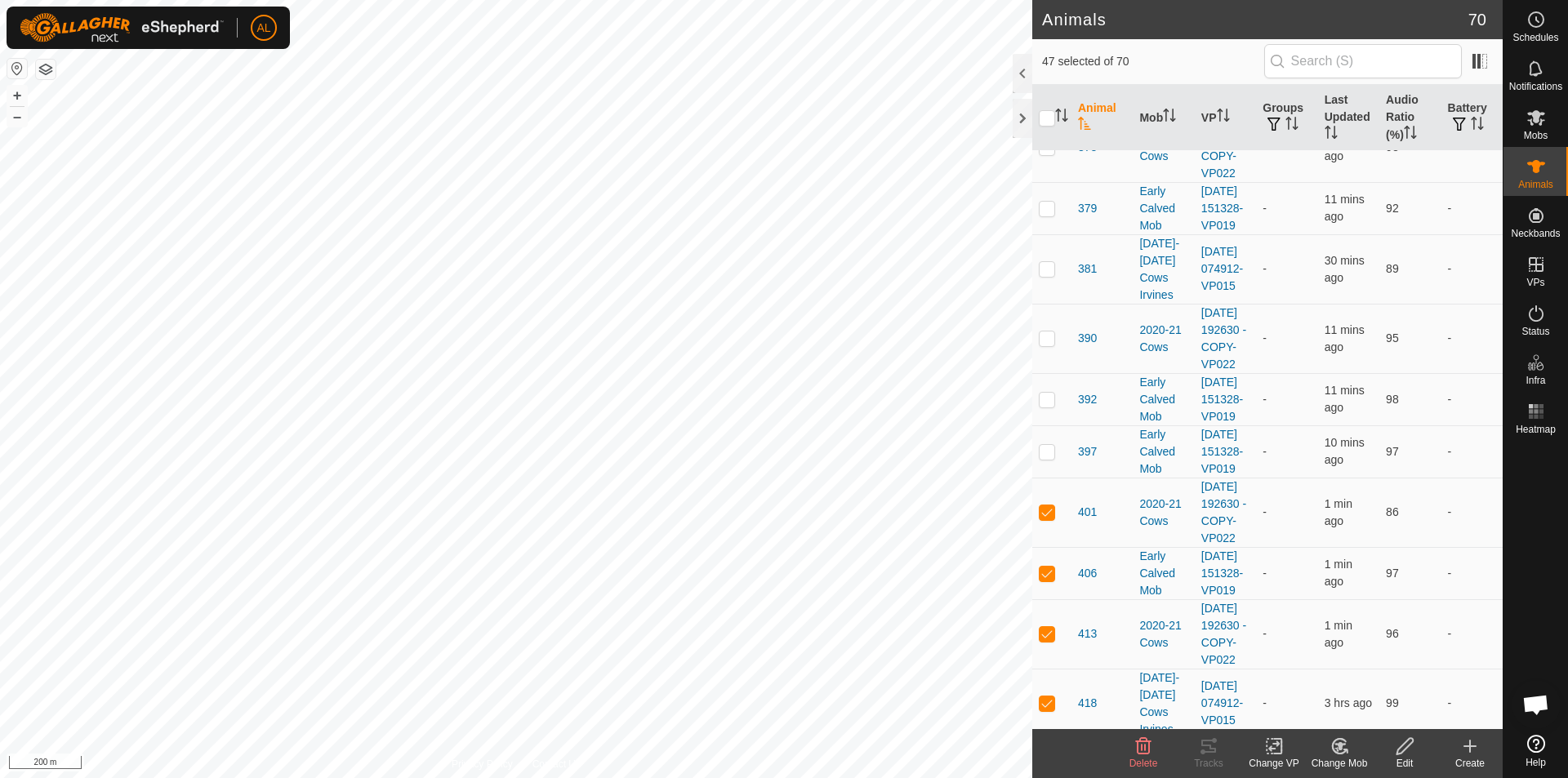
checkbox input "false"
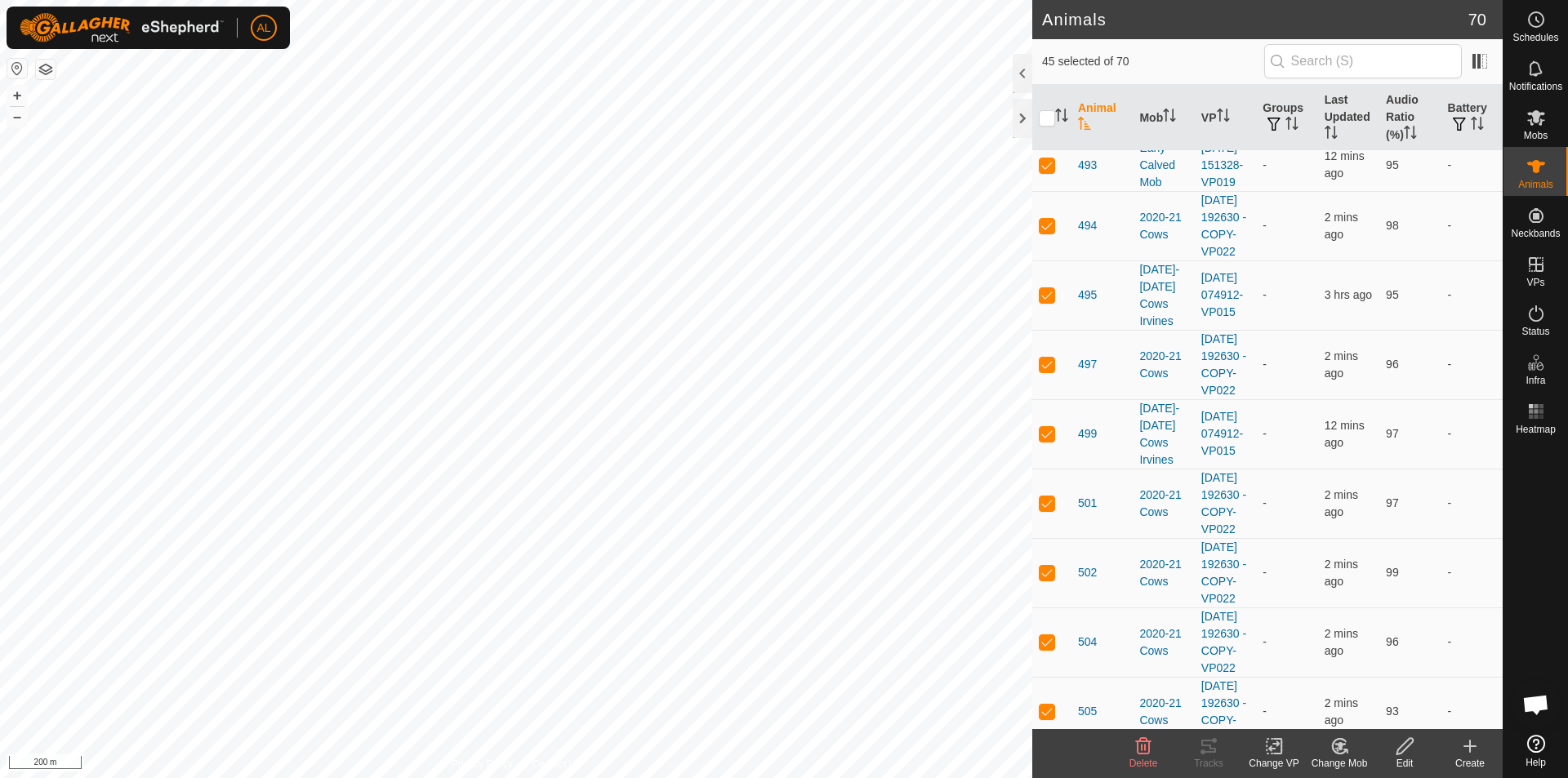
scroll to position [3407, 0]
